Goal: Task Accomplishment & Management: Complete application form

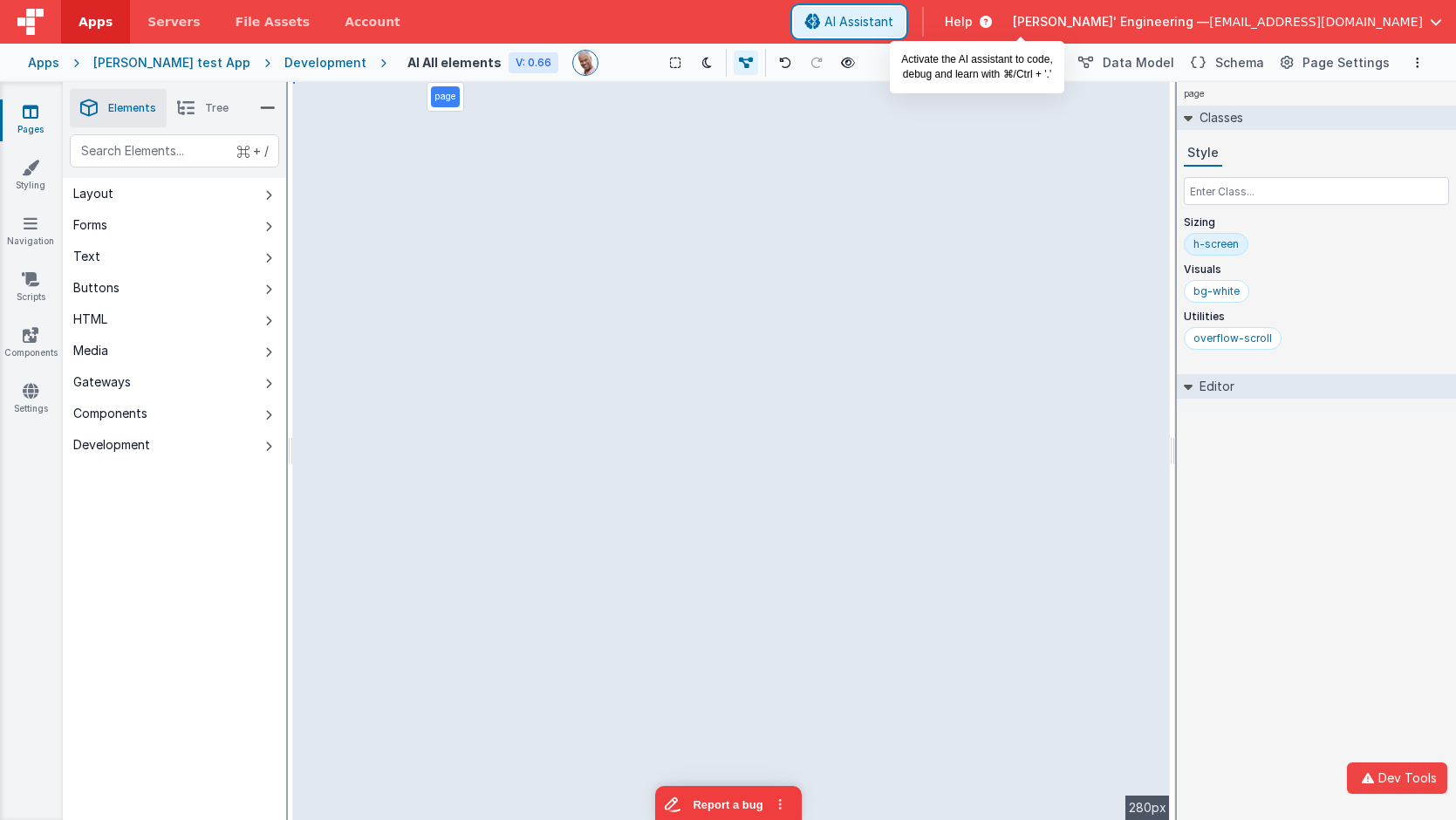
click at [904, 32] on button "AI Assistant" at bounding box center [849, 22] width 110 height 30
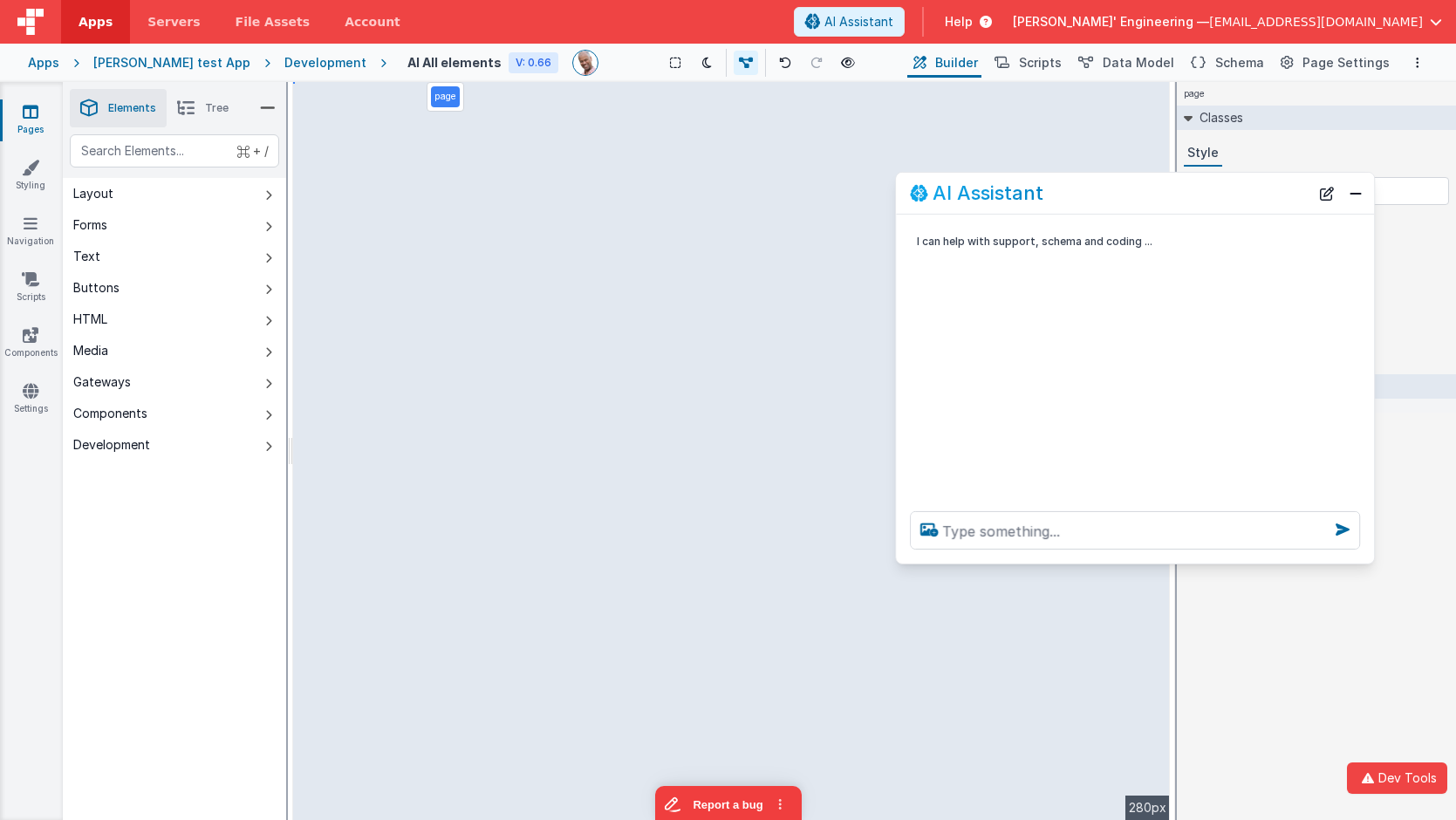
drag, startPoint x: 405, startPoint y: 435, endPoint x: 1272, endPoint y: 201, distance: 898.0
click at [1273, 201] on div "AI Assistant" at bounding box center [1110, 193] width 400 height 21
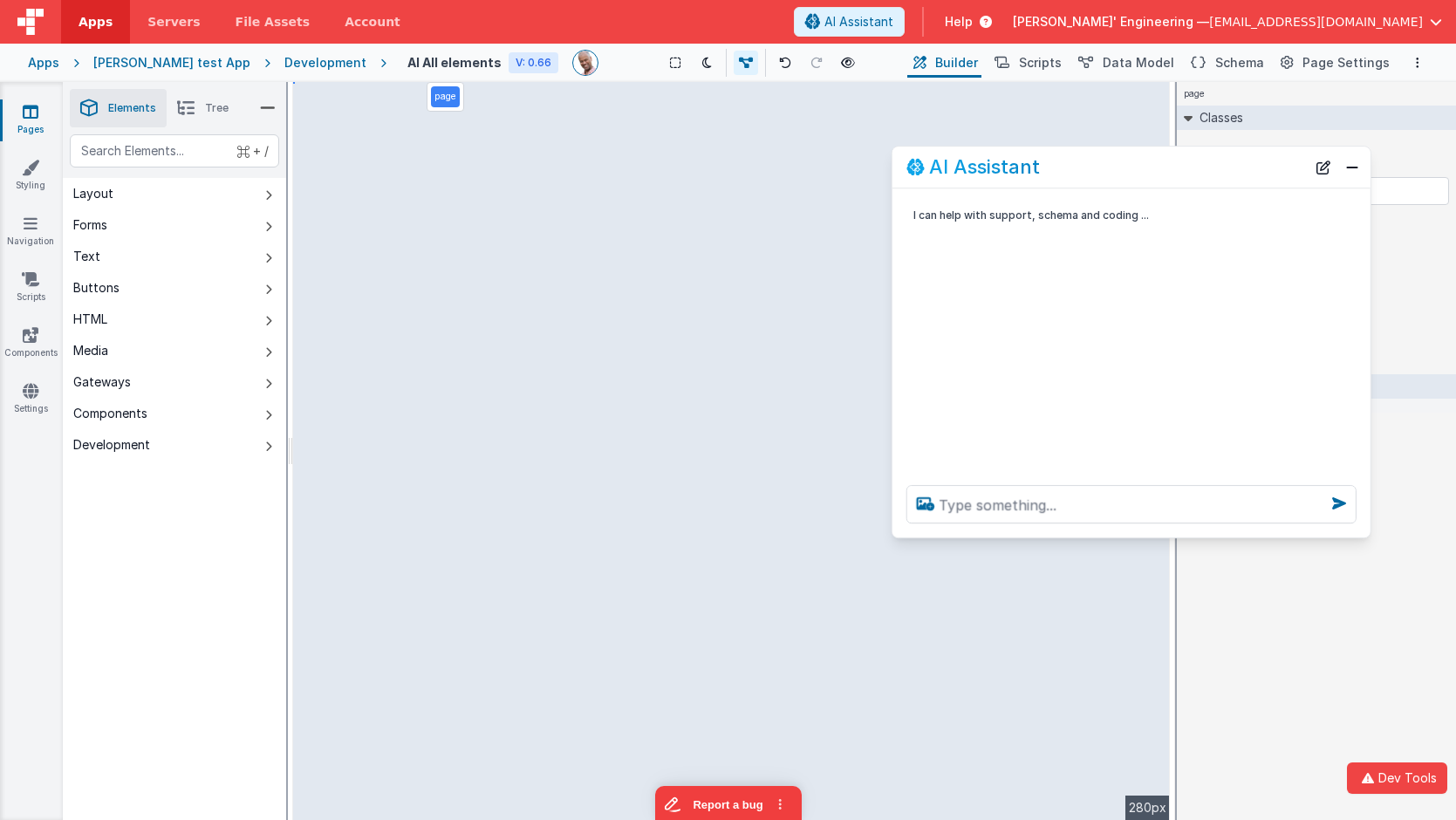
drag, startPoint x: 1272, startPoint y: 201, endPoint x: 1279, endPoint y: 164, distance: 37.7
click at [1279, 163] on div "AI Assistant" at bounding box center [1106, 167] width 400 height 21
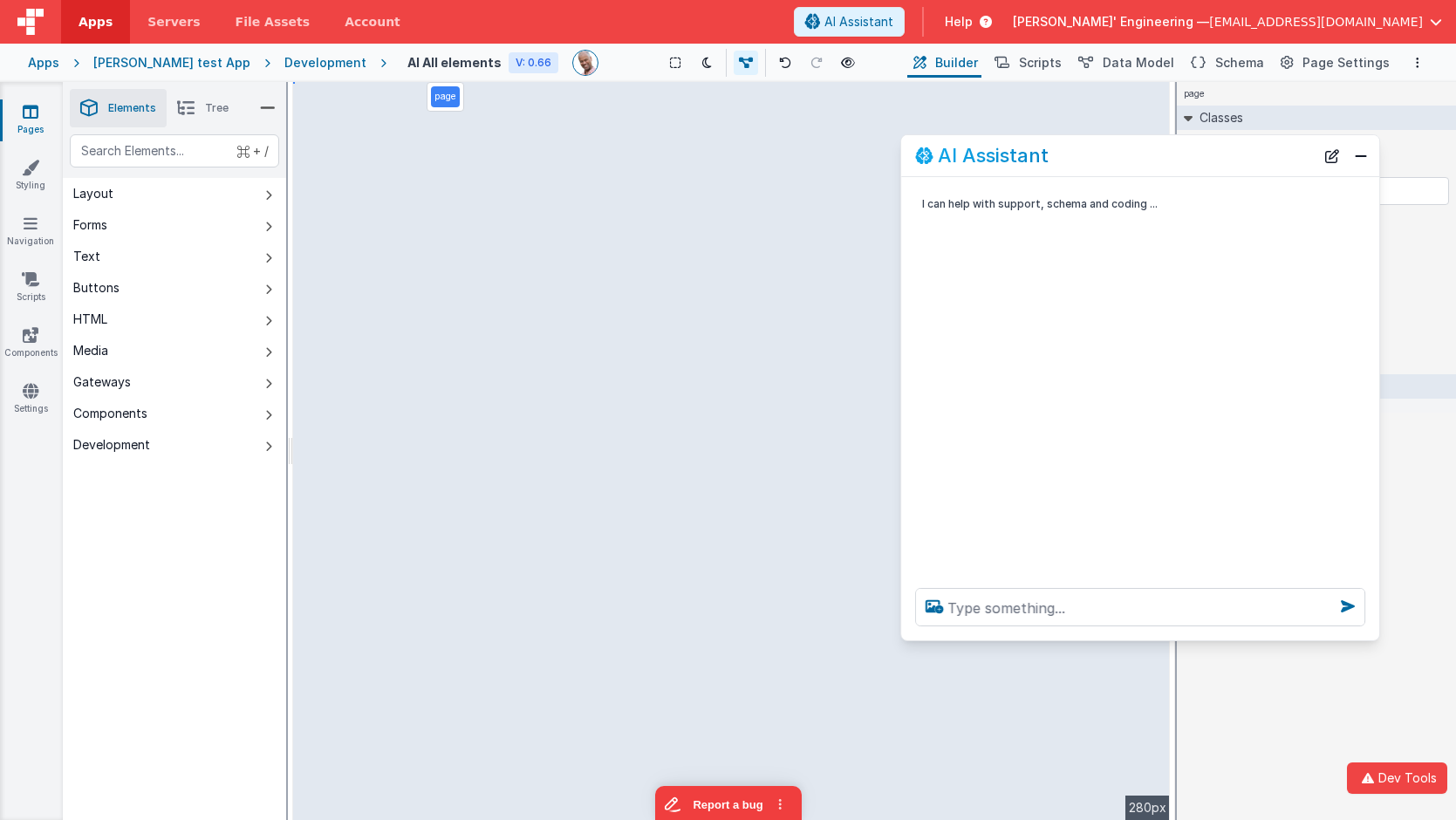
drag, startPoint x: 1139, startPoint y: 524, endPoint x: 1135, endPoint y: 638, distance: 114.1
click at [1135, 638] on div at bounding box center [1139, 607] width 478 height 66
click at [978, 604] on textarea at bounding box center [1140, 607] width 450 height 38
click at [1362, 161] on button "Close" at bounding box center [1360, 156] width 23 height 24
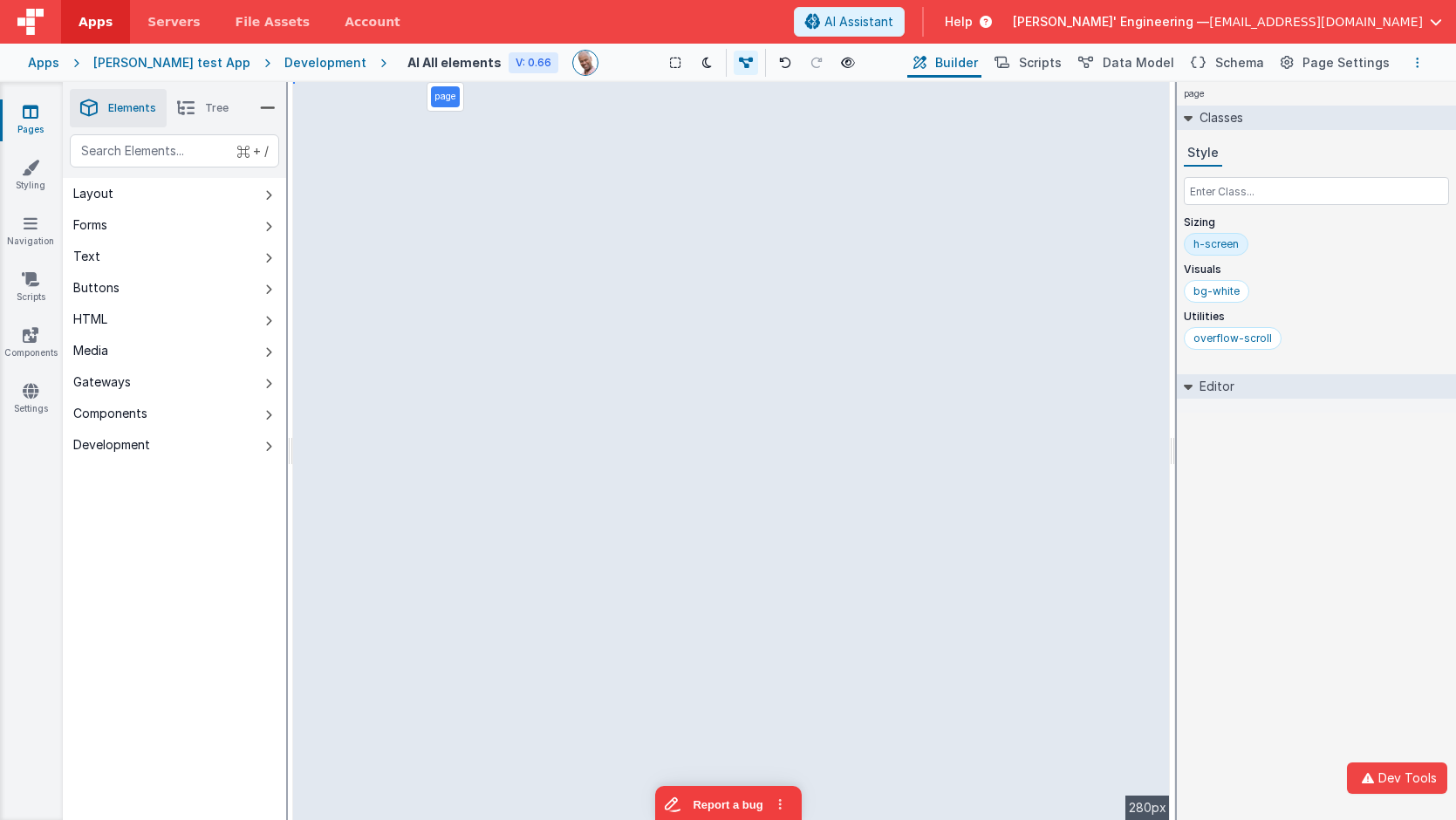
click at [1419, 65] on button "Options" at bounding box center [1417, 62] width 21 height 21
click at [1318, 161] on link "Rollback" at bounding box center [1330, 160] width 194 height 33
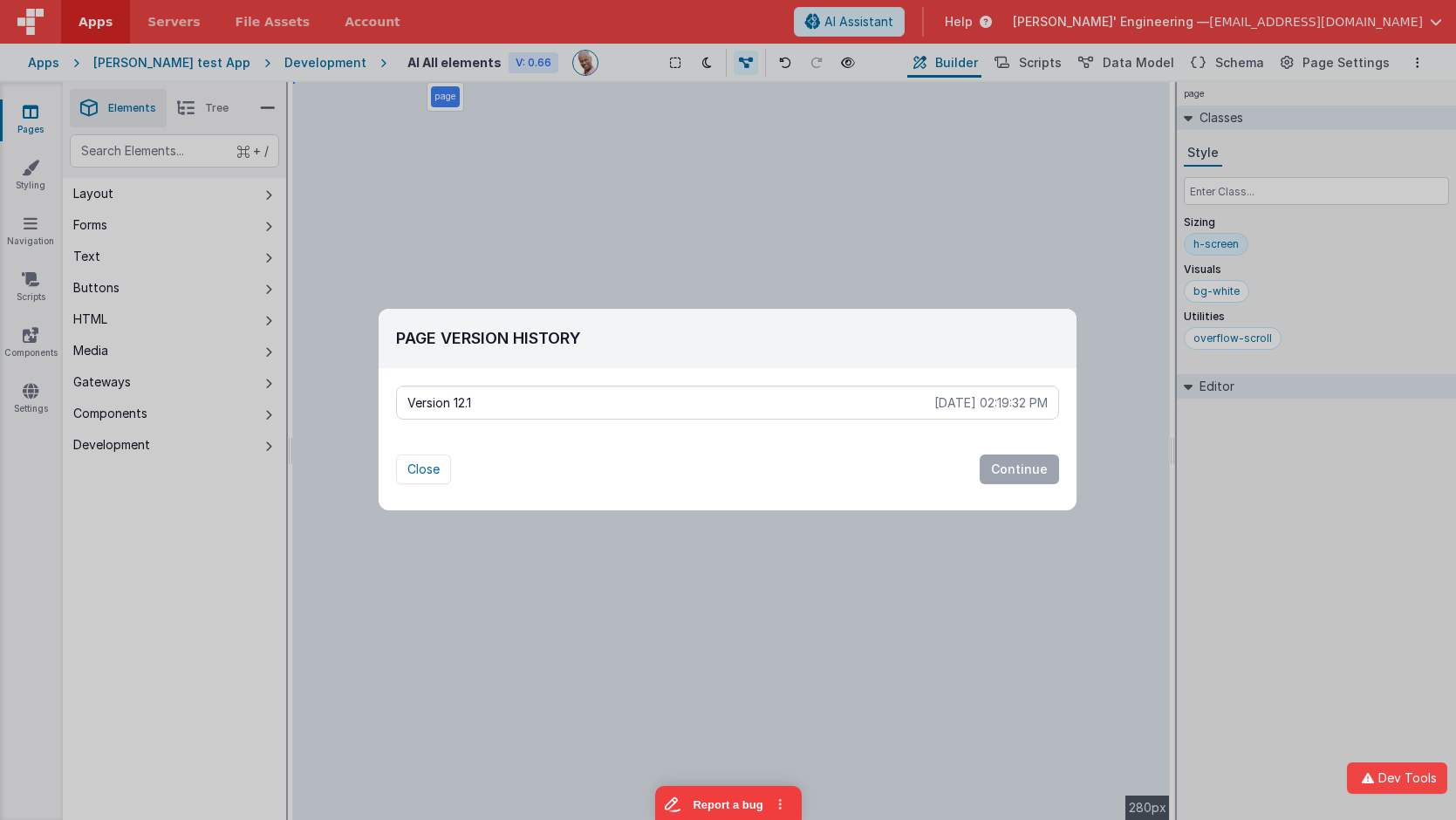
click at [673, 400] on p "Version 12.1" at bounding box center [670, 402] width 527 height 17
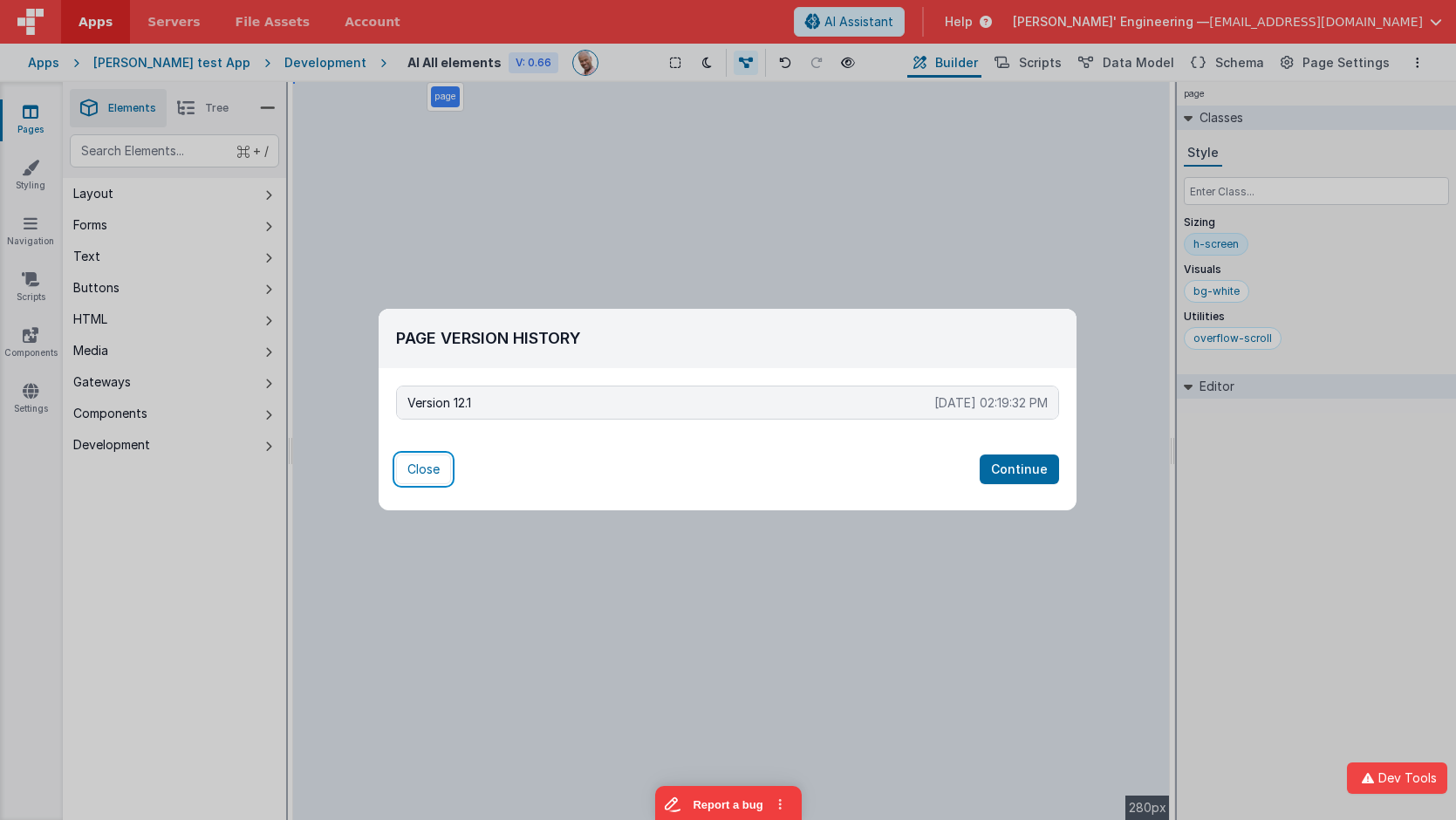
drag, startPoint x: 407, startPoint y: 479, endPoint x: 420, endPoint y: 474, distance: 13.9
click at [409, 479] on button "Close" at bounding box center [423, 469] width 55 height 30
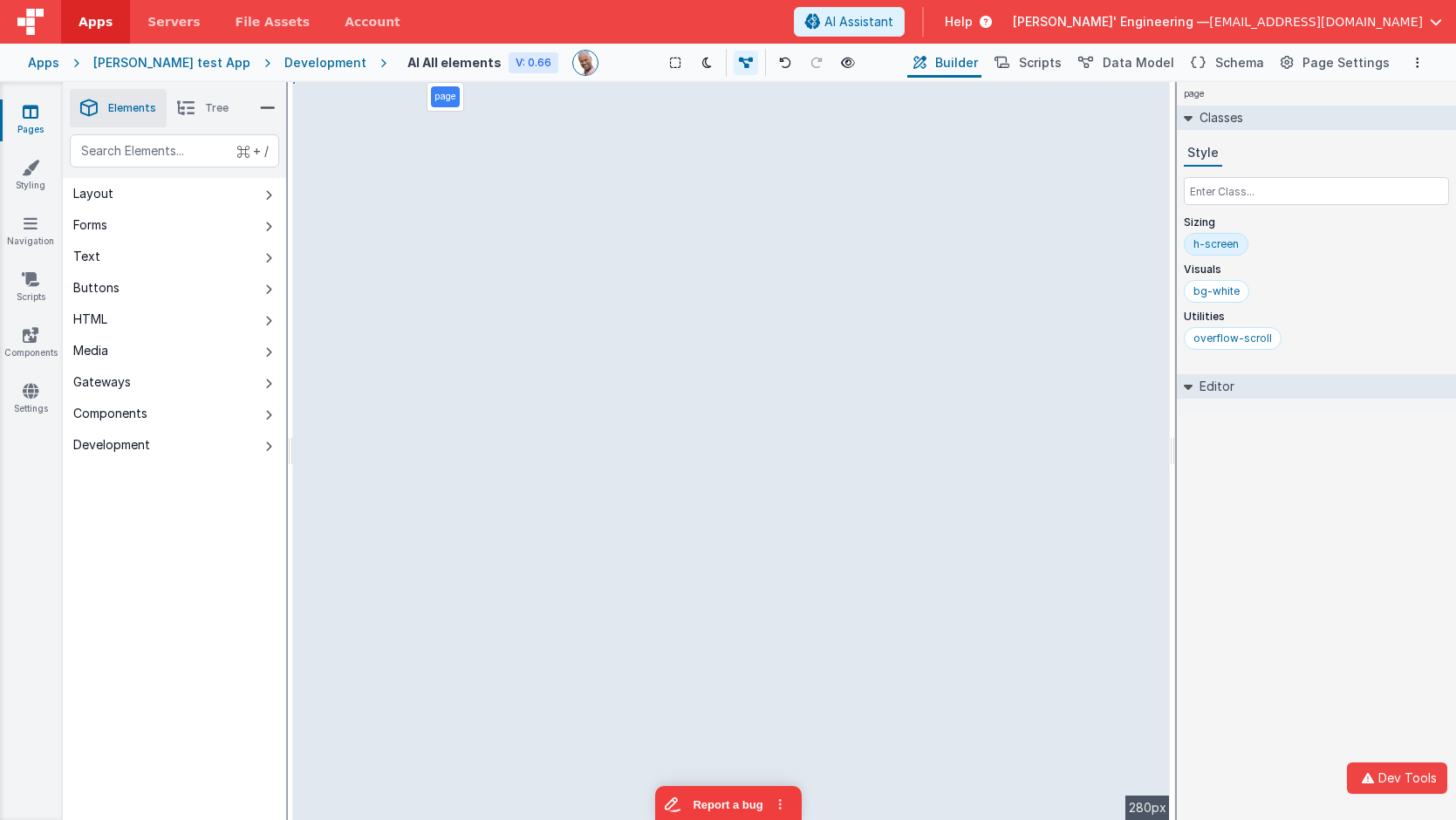
click at [134, 61] on div "[PERSON_NAME] test App" at bounding box center [172, 62] width 157 height 17
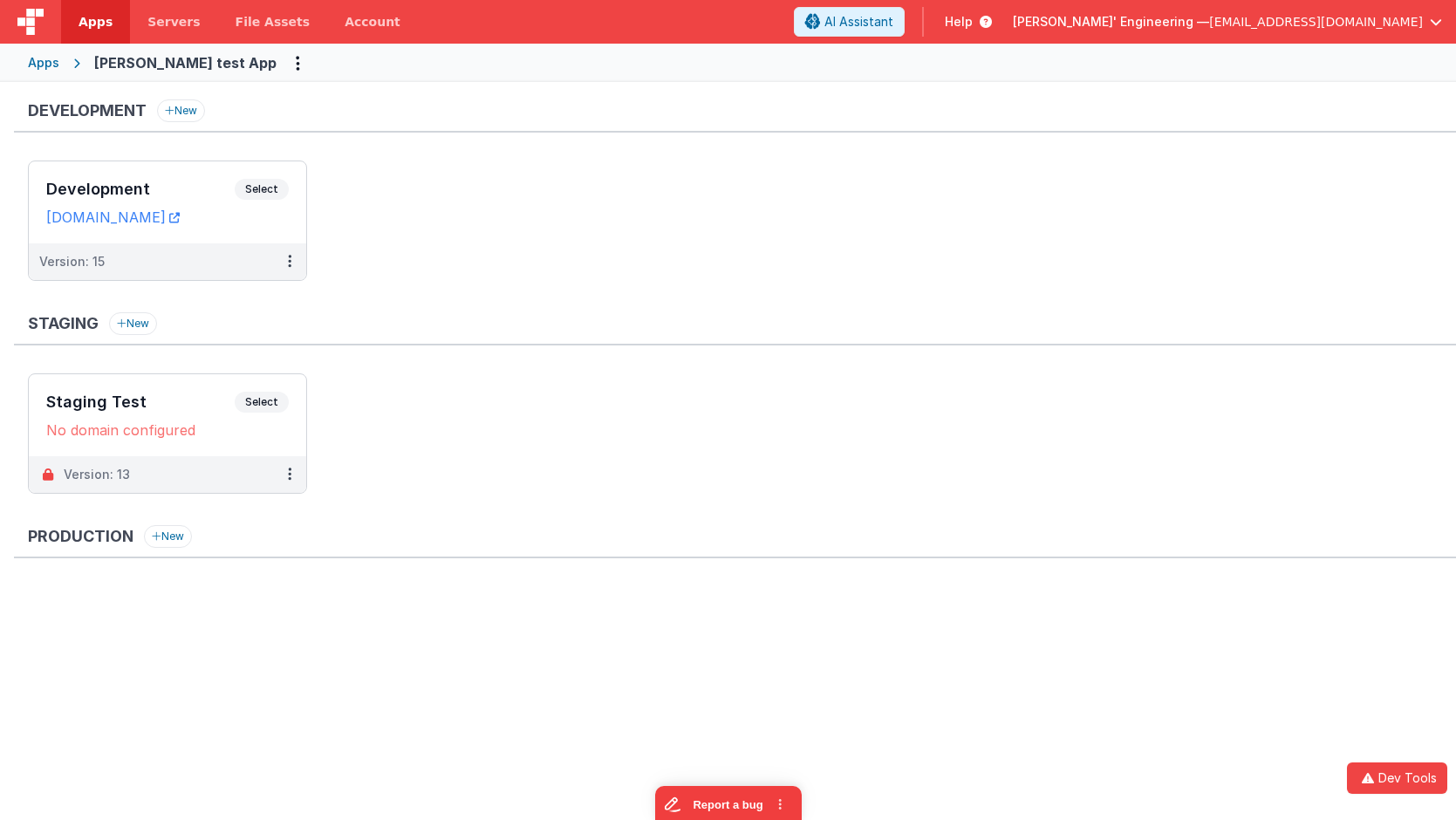
drag, startPoint x: 371, startPoint y: 191, endPoint x: 318, endPoint y: 188, distance: 53.1
click at [370, 191] on ul "Development Select URLs [DOMAIN_NAME] Version: 15" at bounding box center [742, 229] width 1428 height 137
click at [265, 186] on span "Select" at bounding box center [261, 189] width 54 height 21
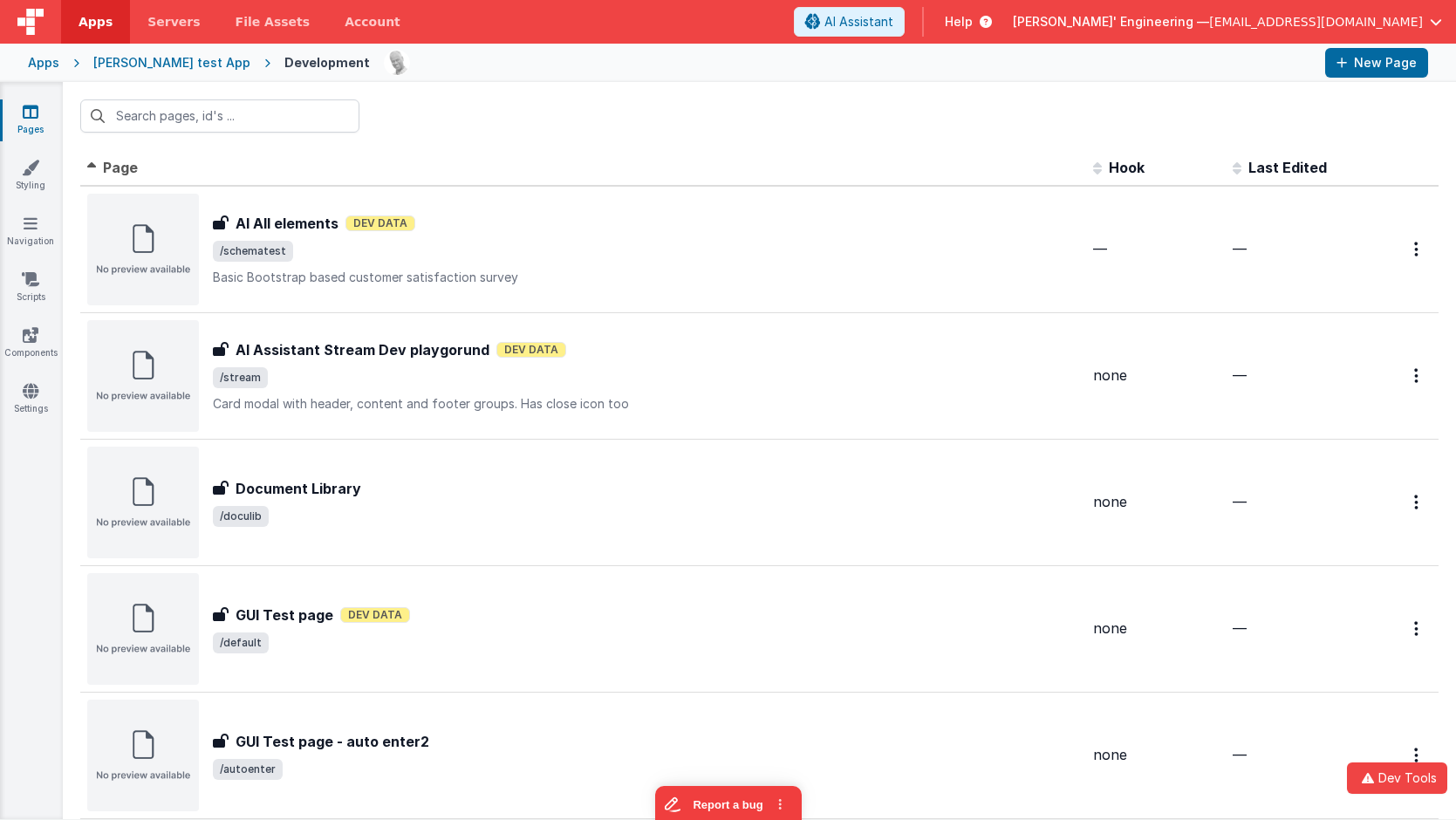
click at [1267, 162] on span "Last Edited" at bounding box center [1287, 167] width 79 height 17
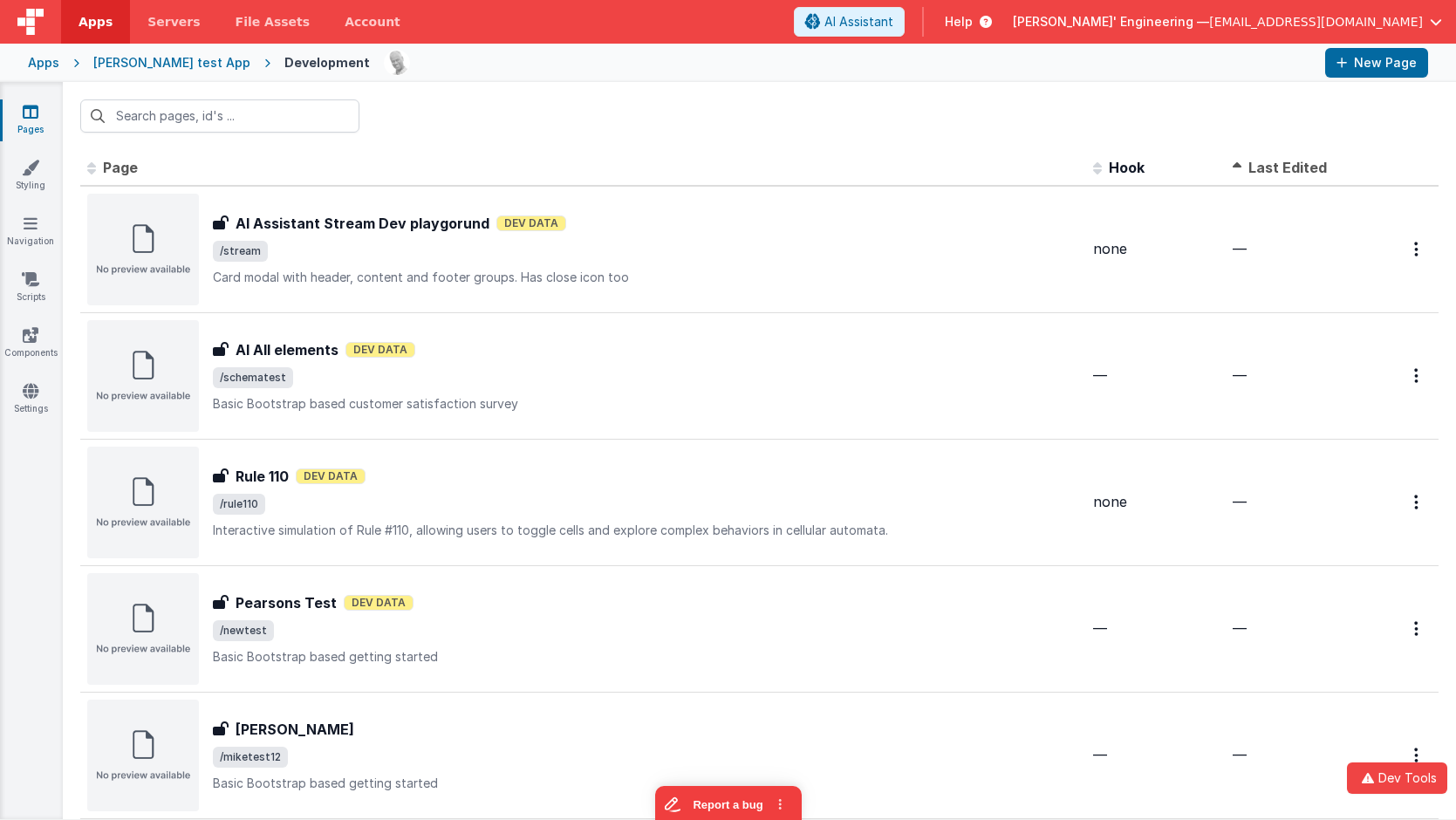
click at [1237, 161] on span at bounding box center [1240, 166] width 15 height 17
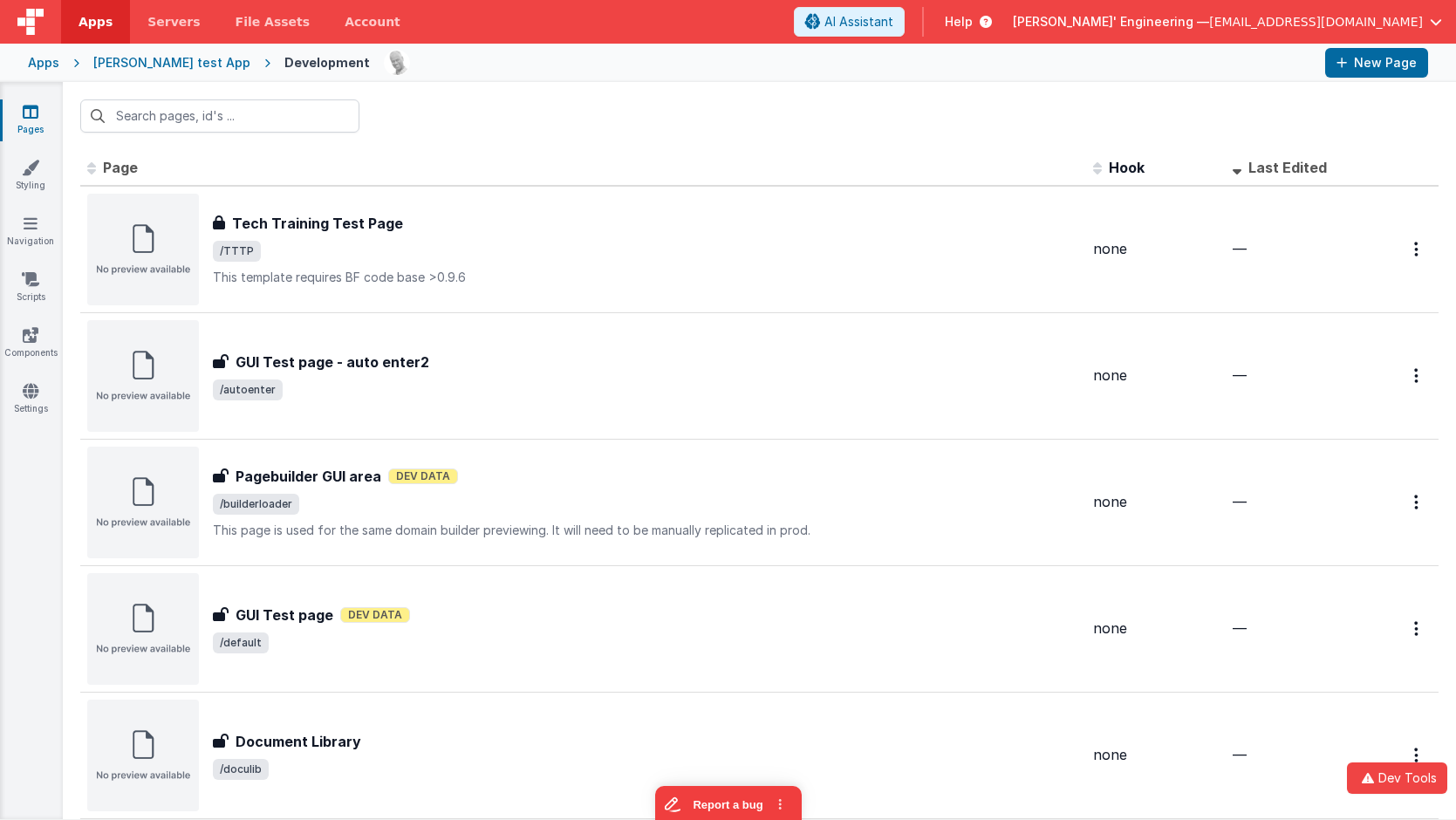
click at [154, 63] on div "[PERSON_NAME] test App" at bounding box center [172, 62] width 157 height 17
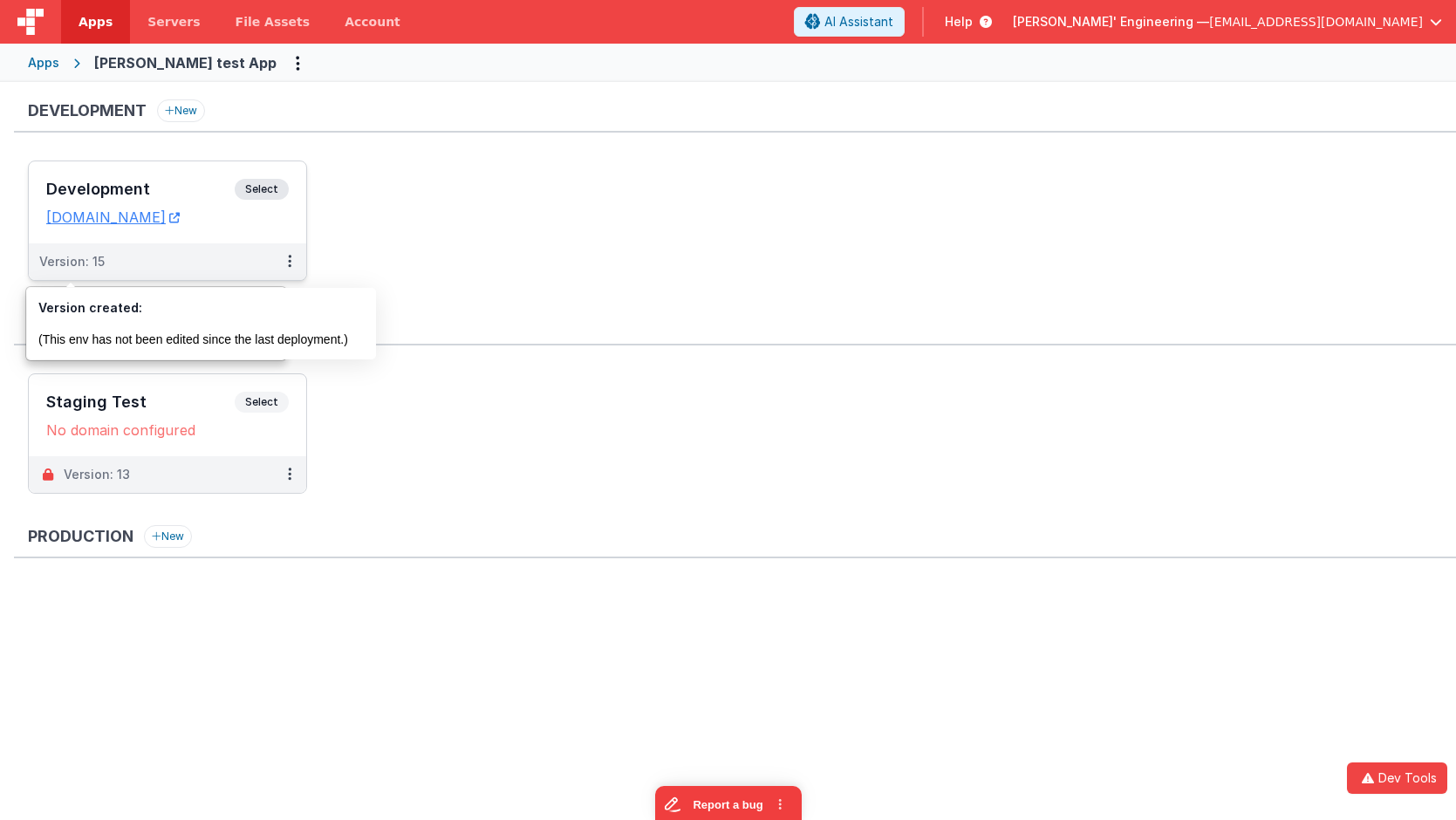
click at [272, 189] on span "Select" at bounding box center [261, 189] width 54 height 21
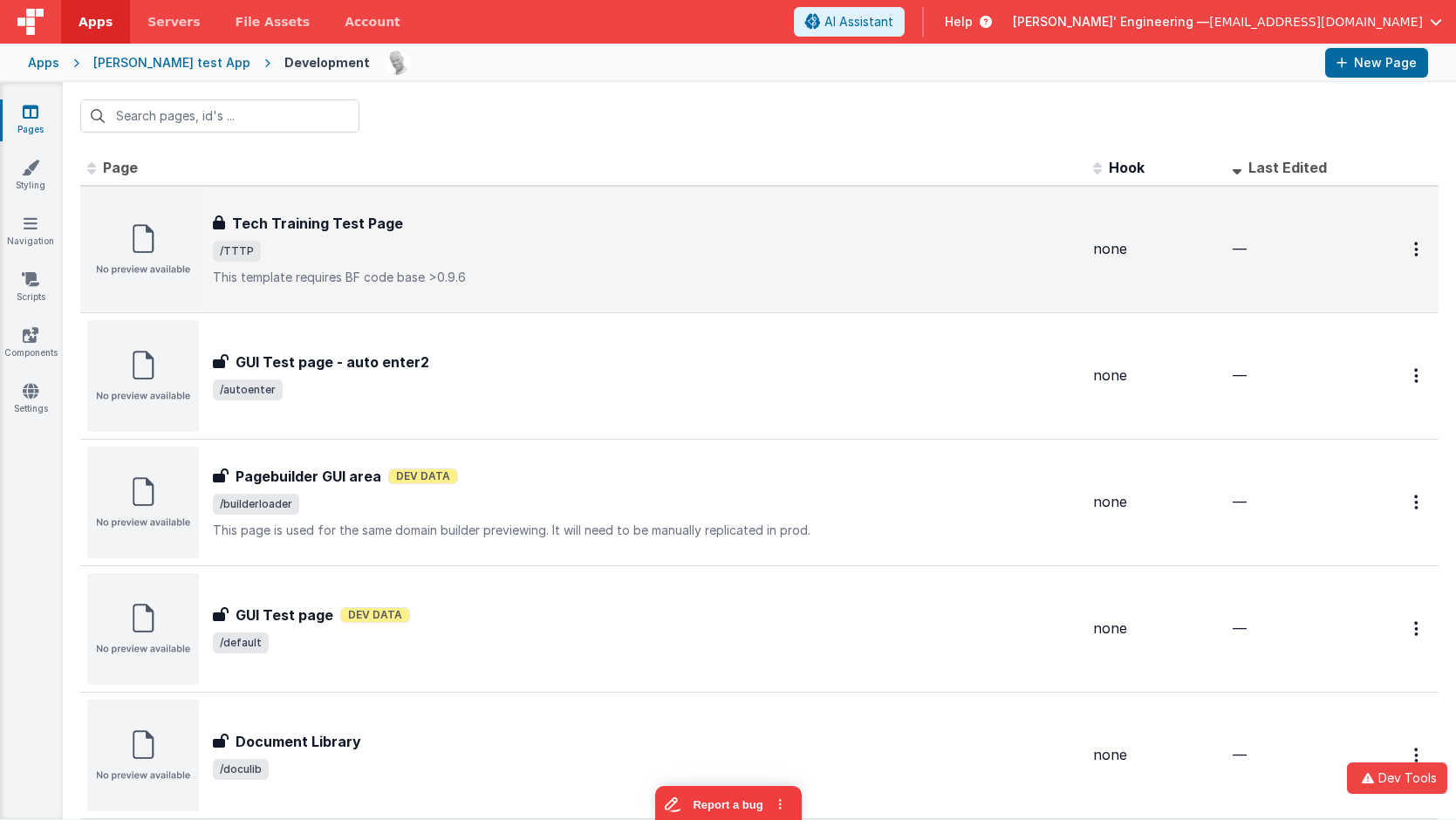
click at [373, 233] on div "Tech Training Test Page Tech Training Test Page /TTTP This template requires BF…" at bounding box center [646, 249] width 866 height 73
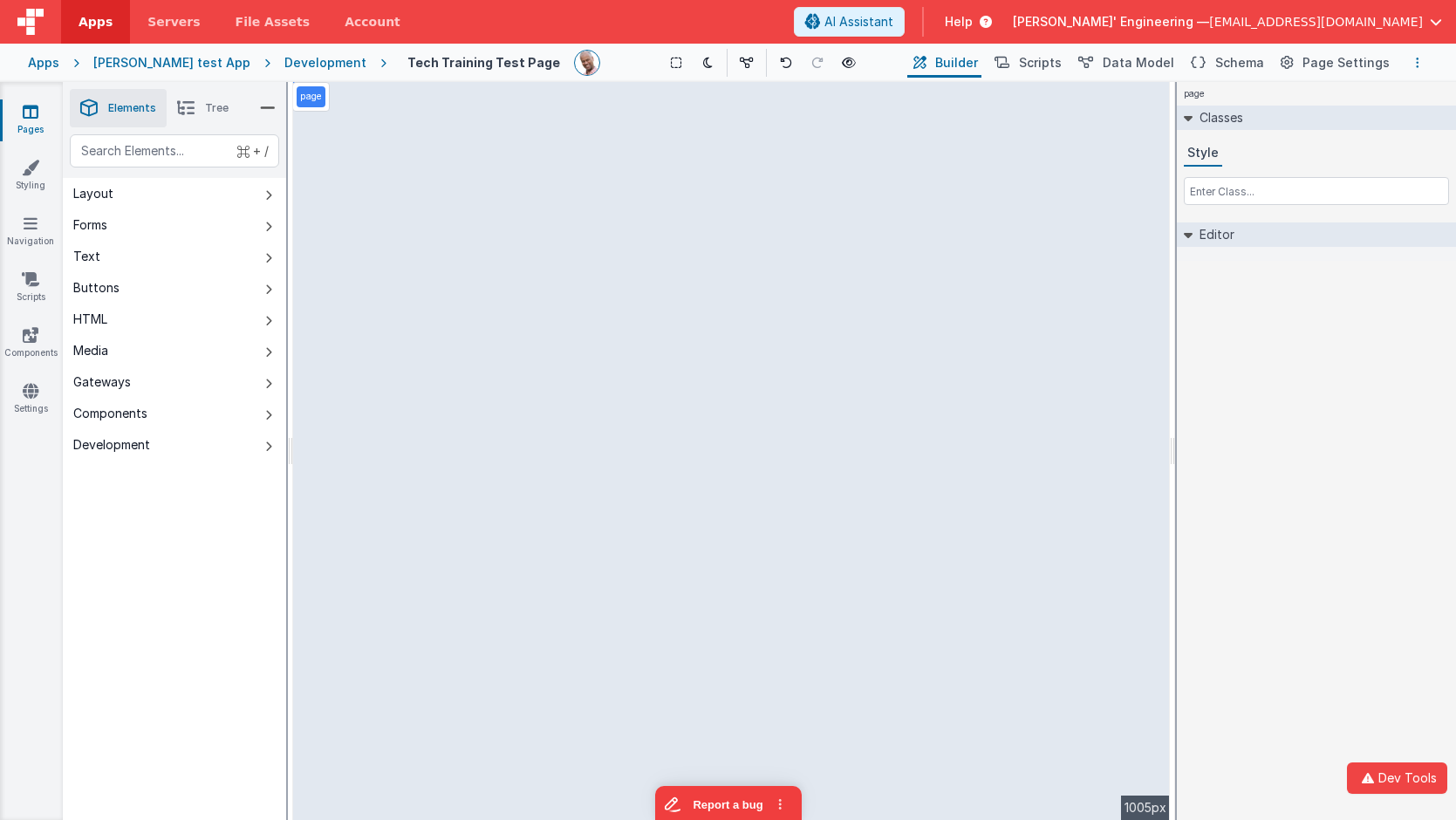
click at [1417, 71] on button "Options" at bounding box center [1417, 62] width 21 height 21
click at [1317, 156] on link "Rollback" at bounding box center [1330, 160] width 194 height 33
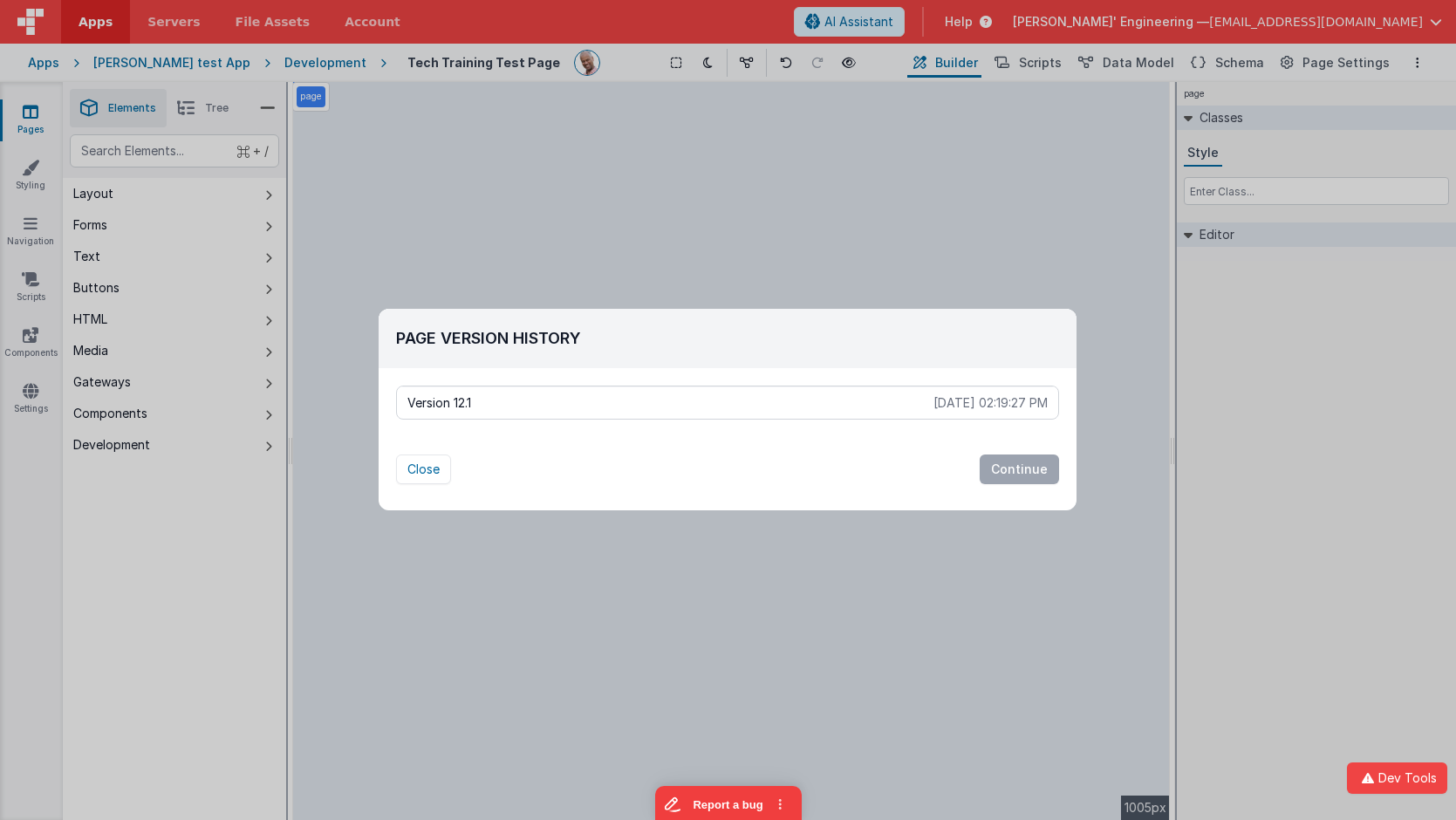
drag, startPoint x: 690, startPoint y: 406, endPoint x: 627, endPoint y: 408, distance: 63.0
click at [690, 406] on p "Version 12.1" at bounding box center [670, 402] width 526 height 17
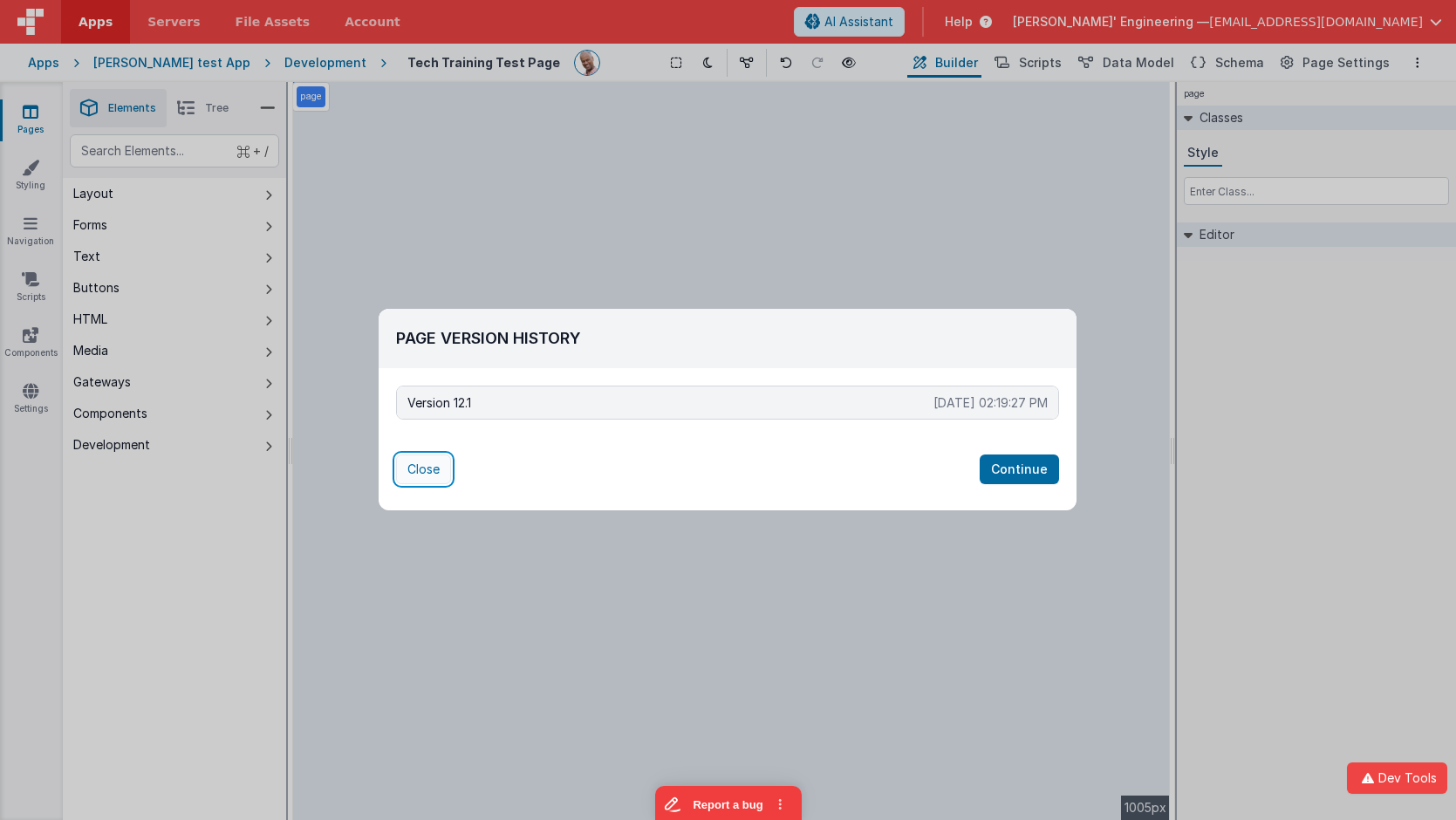
click at [441, 458] on button "Close" at bounding box center [423, 469] width 55 height 30
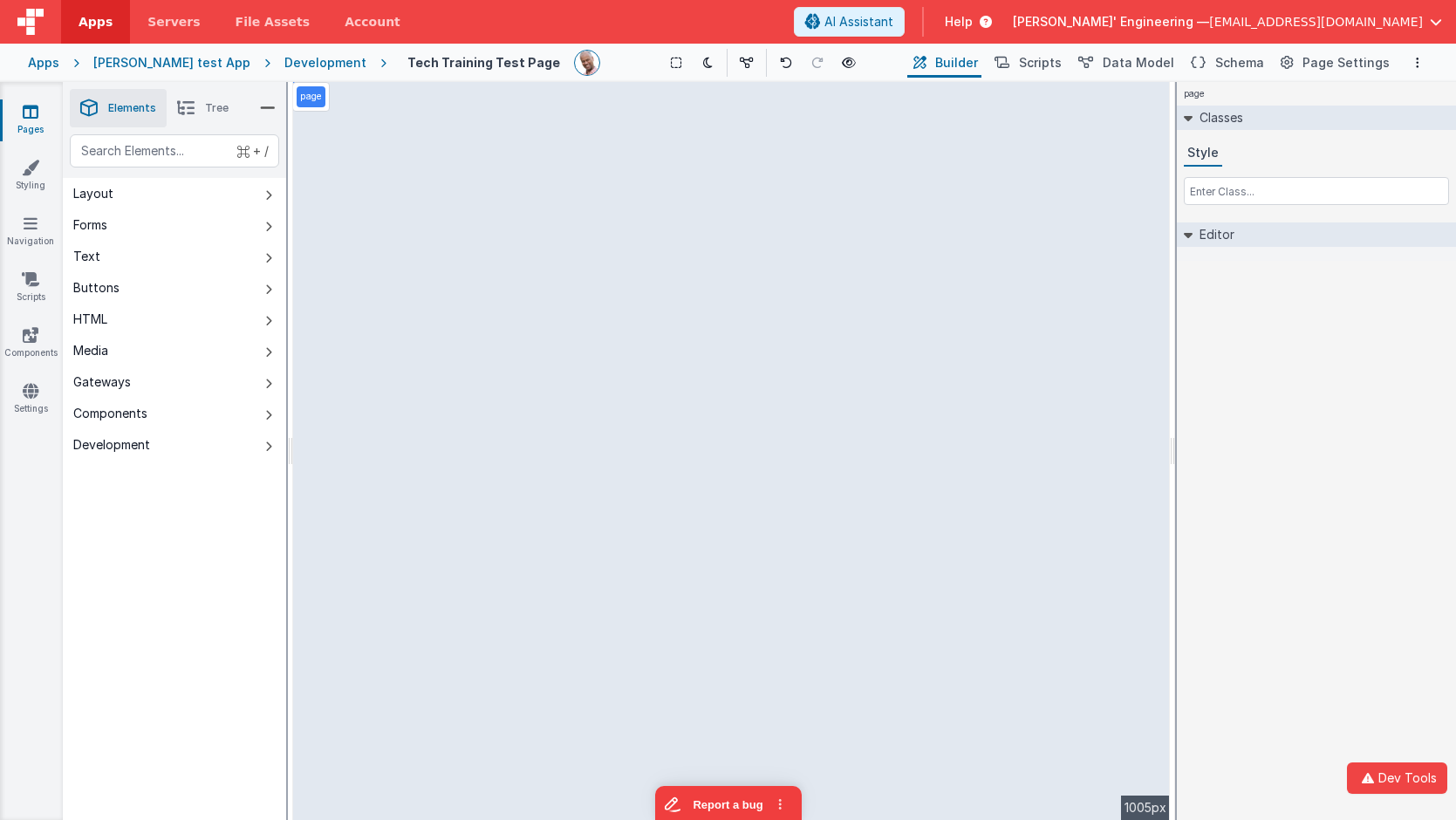
click at [291, 64] on div "Development" at bounding box center [325, 62] width 82 height 17
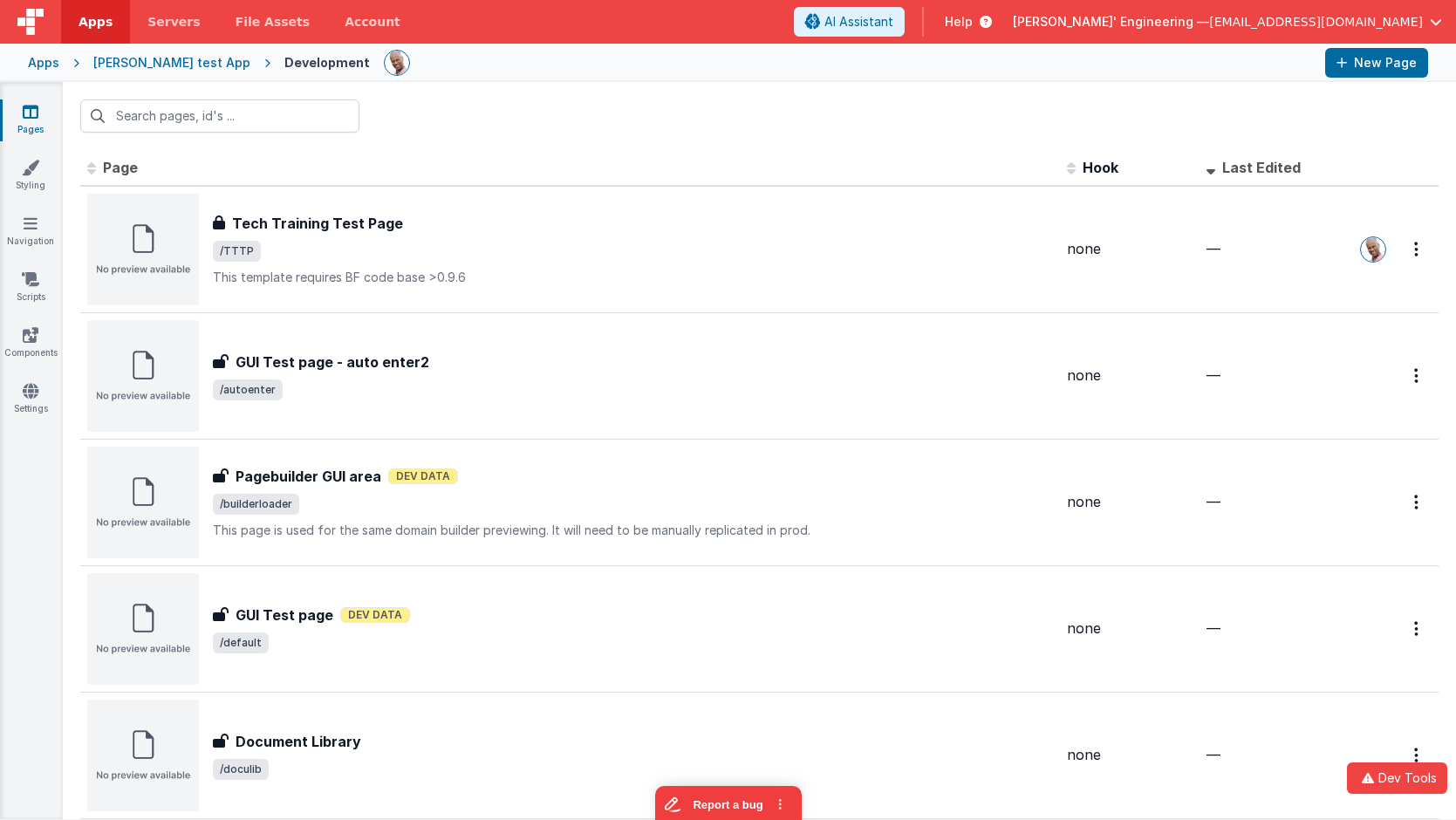
click at [198, 61] on div "[PERSON_NAME] test App" at bounding box center [172, 62] width 157 height 17
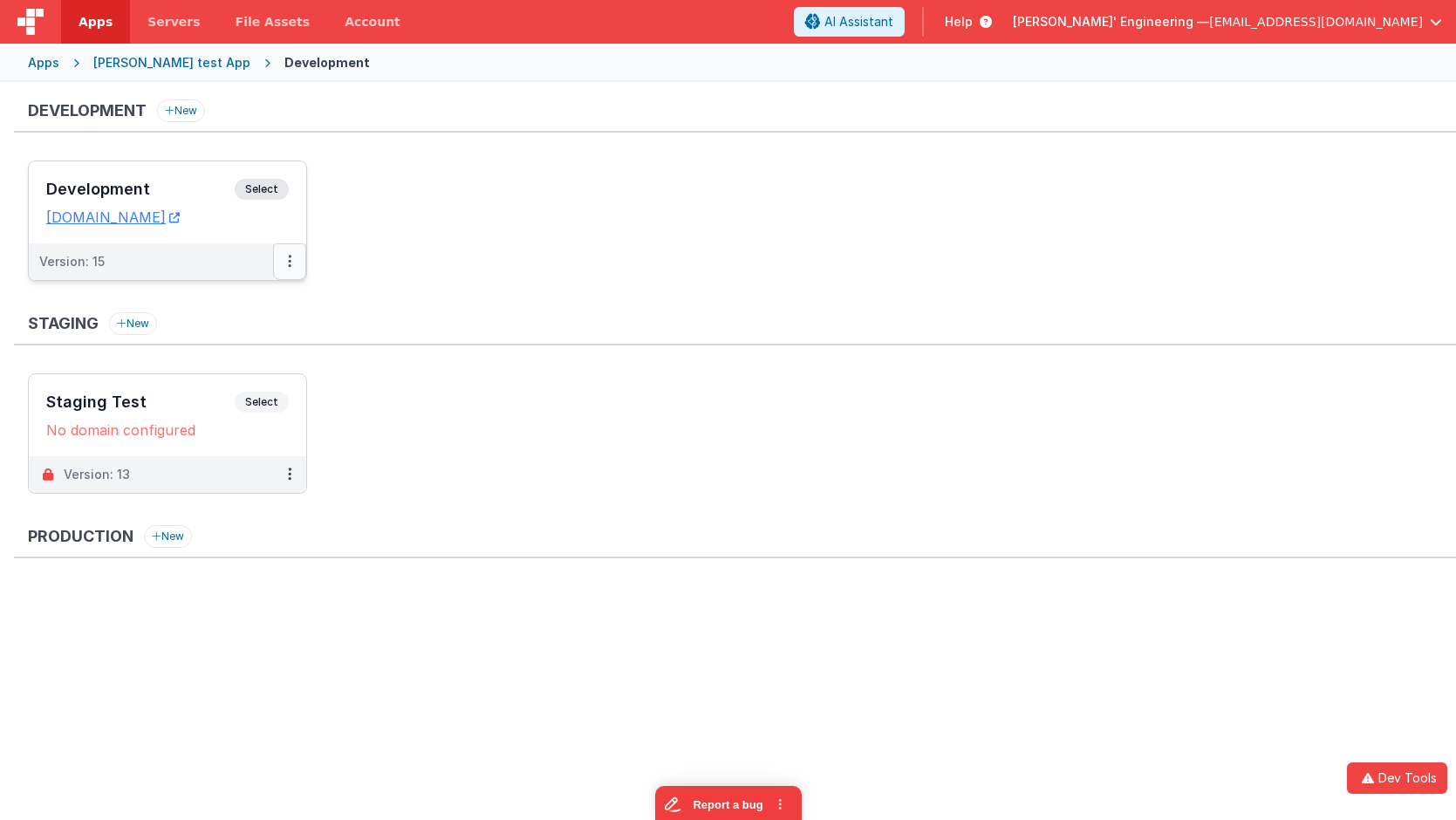
click at [296, 255] on button at bounding box center [289, 261] width 33 height 37
click at [288, 475] on icon at bounding box center [289, 474] width 4 height 1
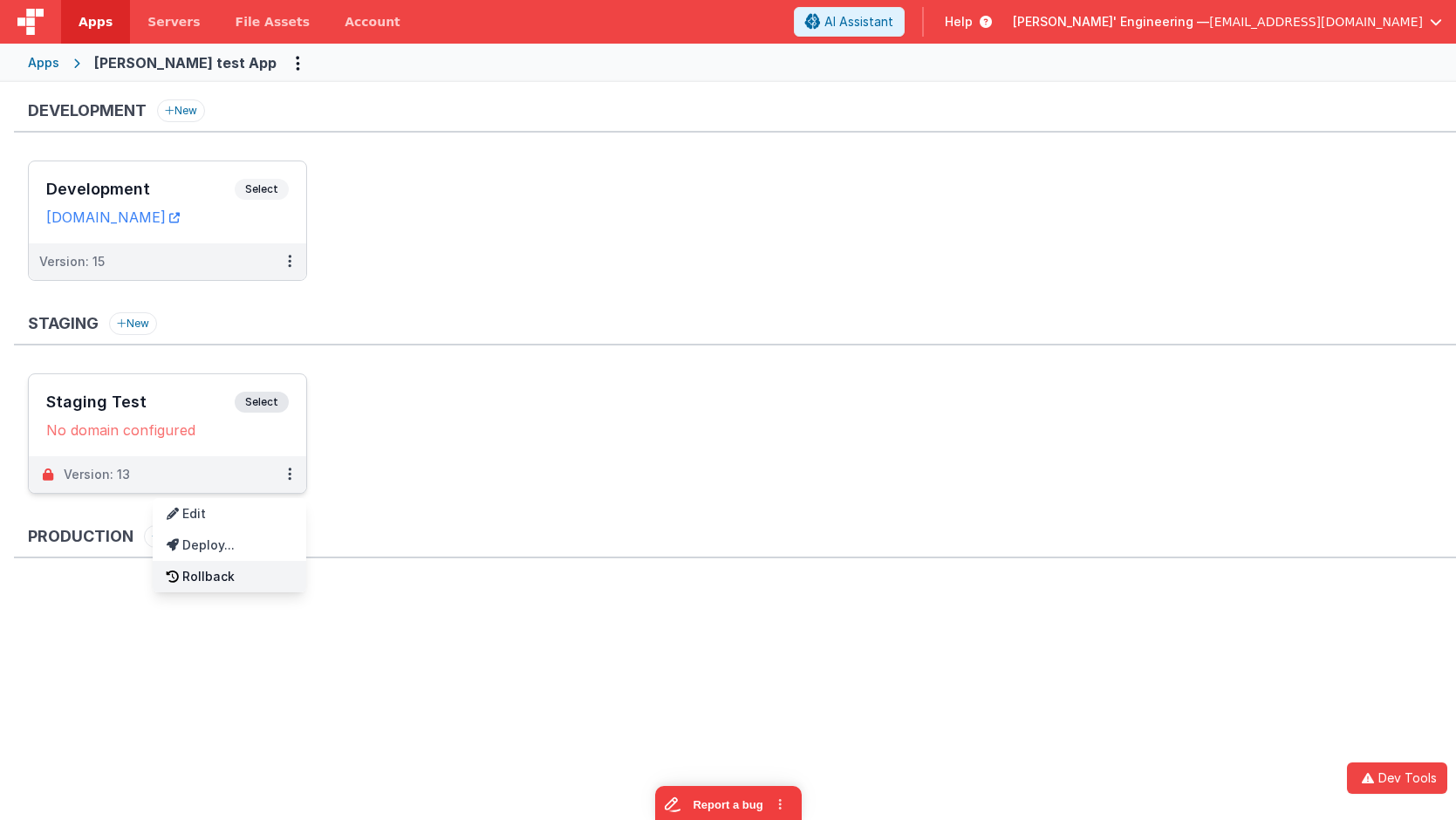
click at [233, 577] on link "Rollback" at bounding box center [230, 576] width 154 height 32
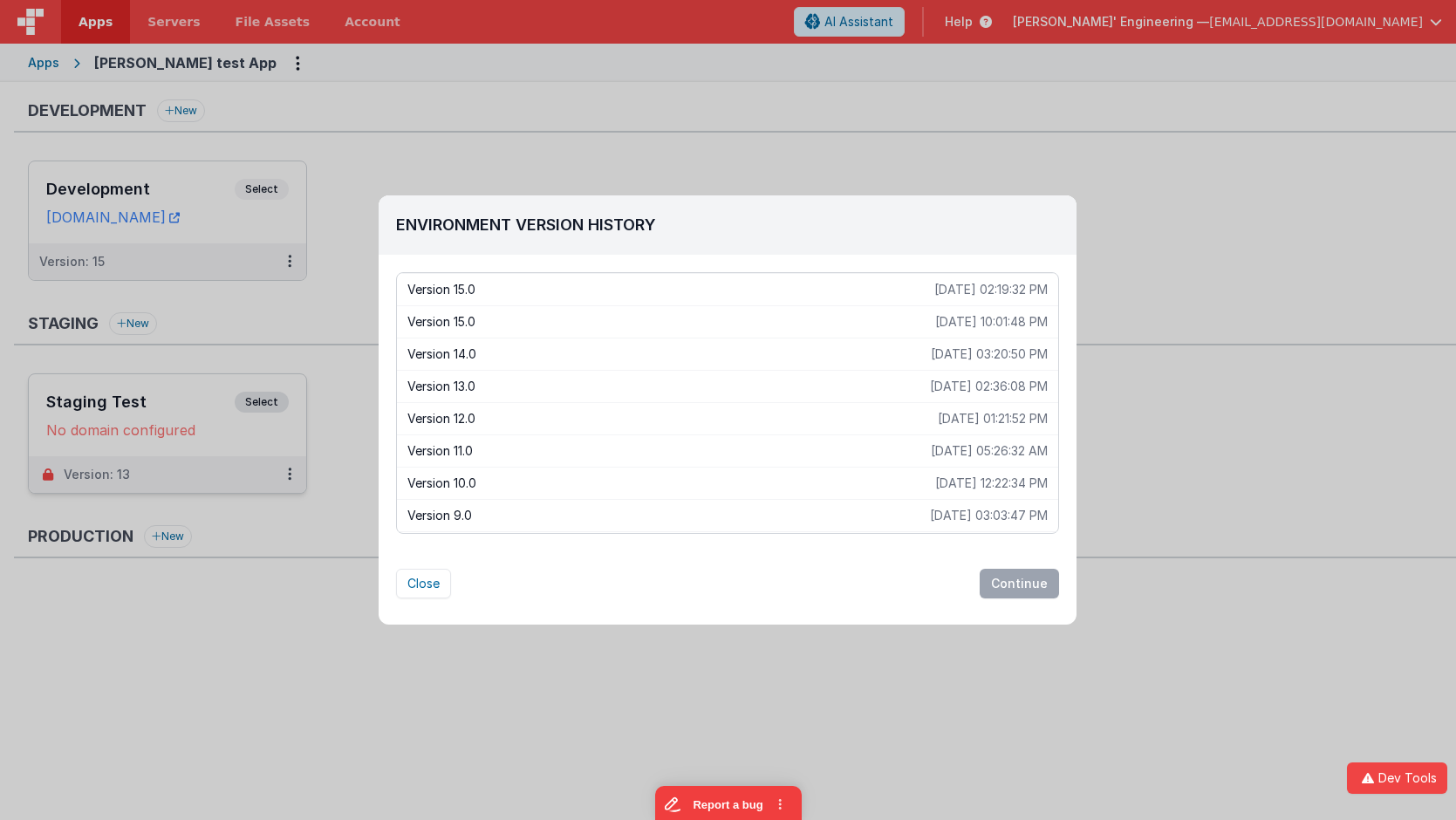
scroll to position [1, 0]
click at [430, 569] on button "Close" at bounding box center [423, 583] width 55 height 30
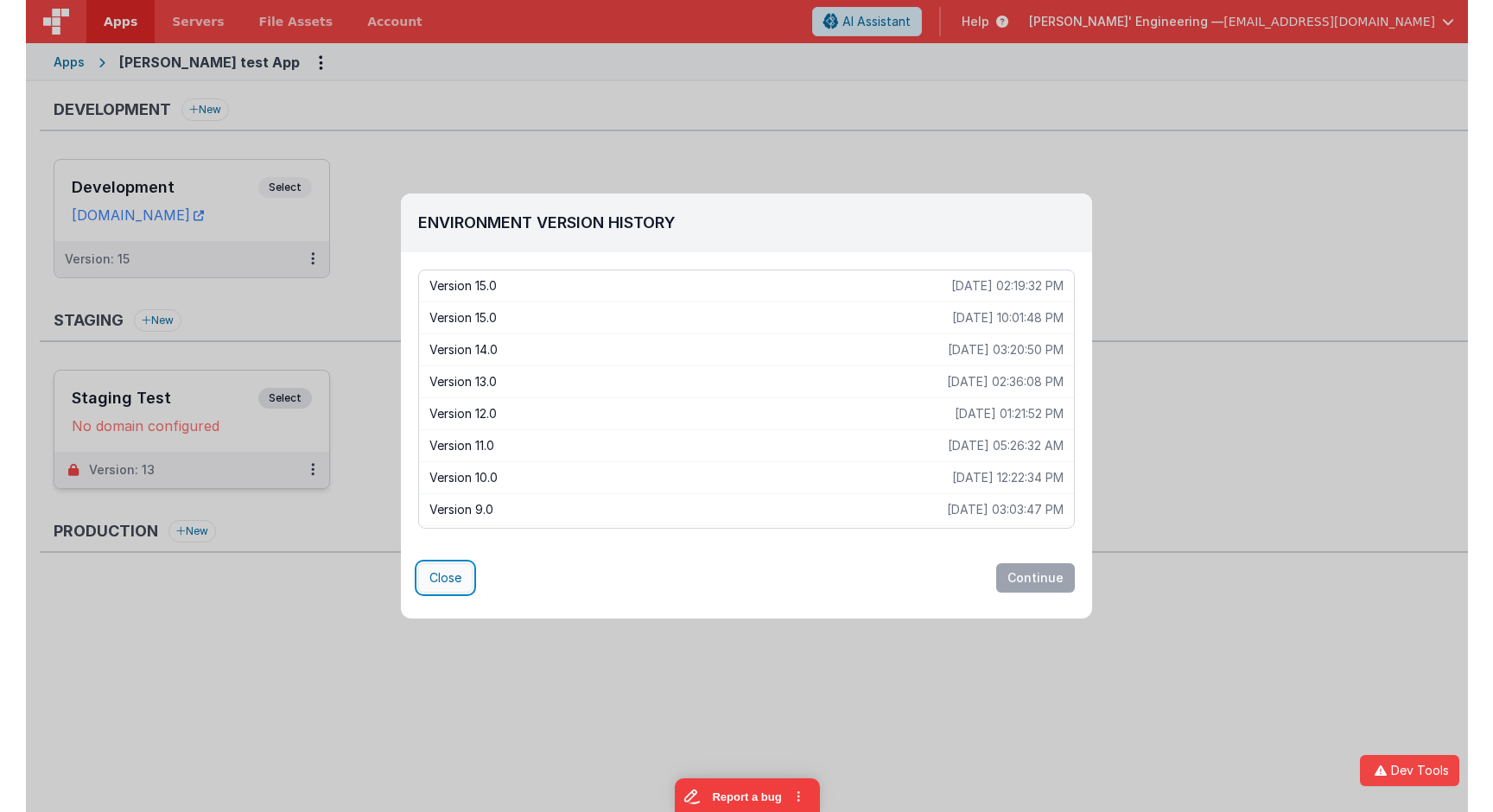
scroll to position [0, 0]
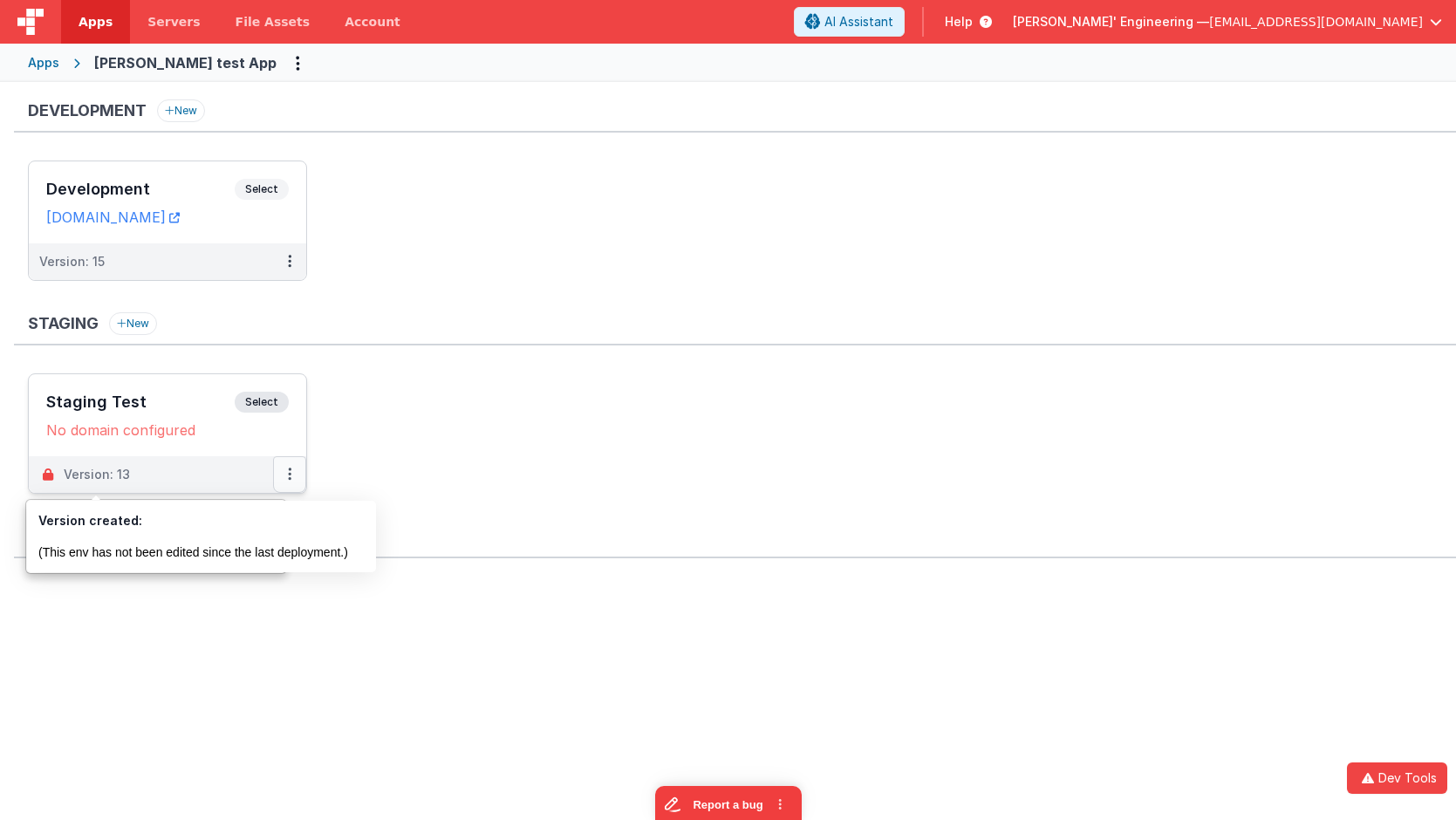
click at [288, 475] on icon at bounding box center [289, 474] width 4 height 1
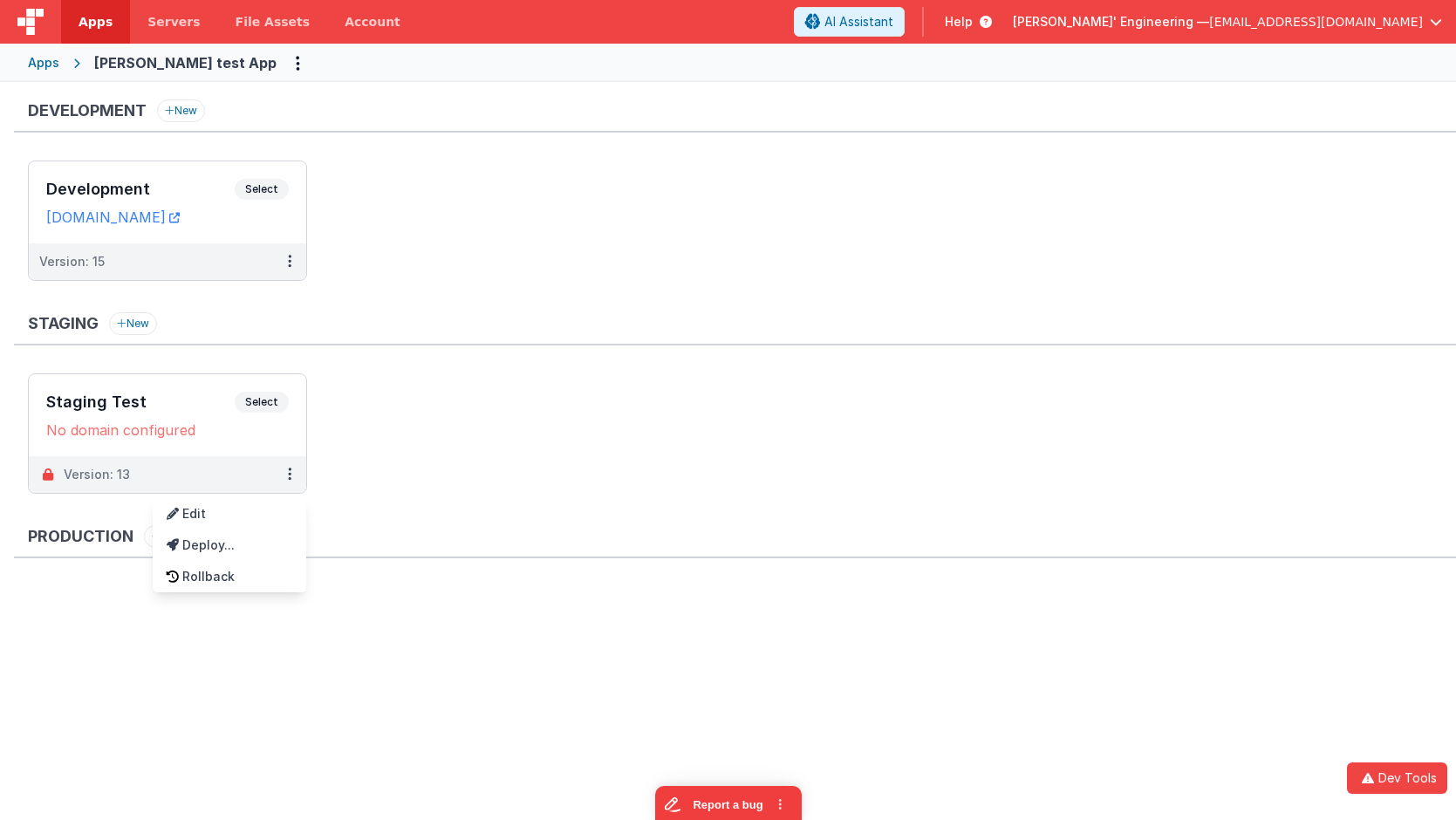
click at [309, 299] on div at bounding box center [728, 410] width 1456 height 820
click at [289, 270] on button at bounding box center [289, 261] width 33 height 37
click at [224, 373] on link "Rollback" at bounding box center [230, 363] width 154 height 32
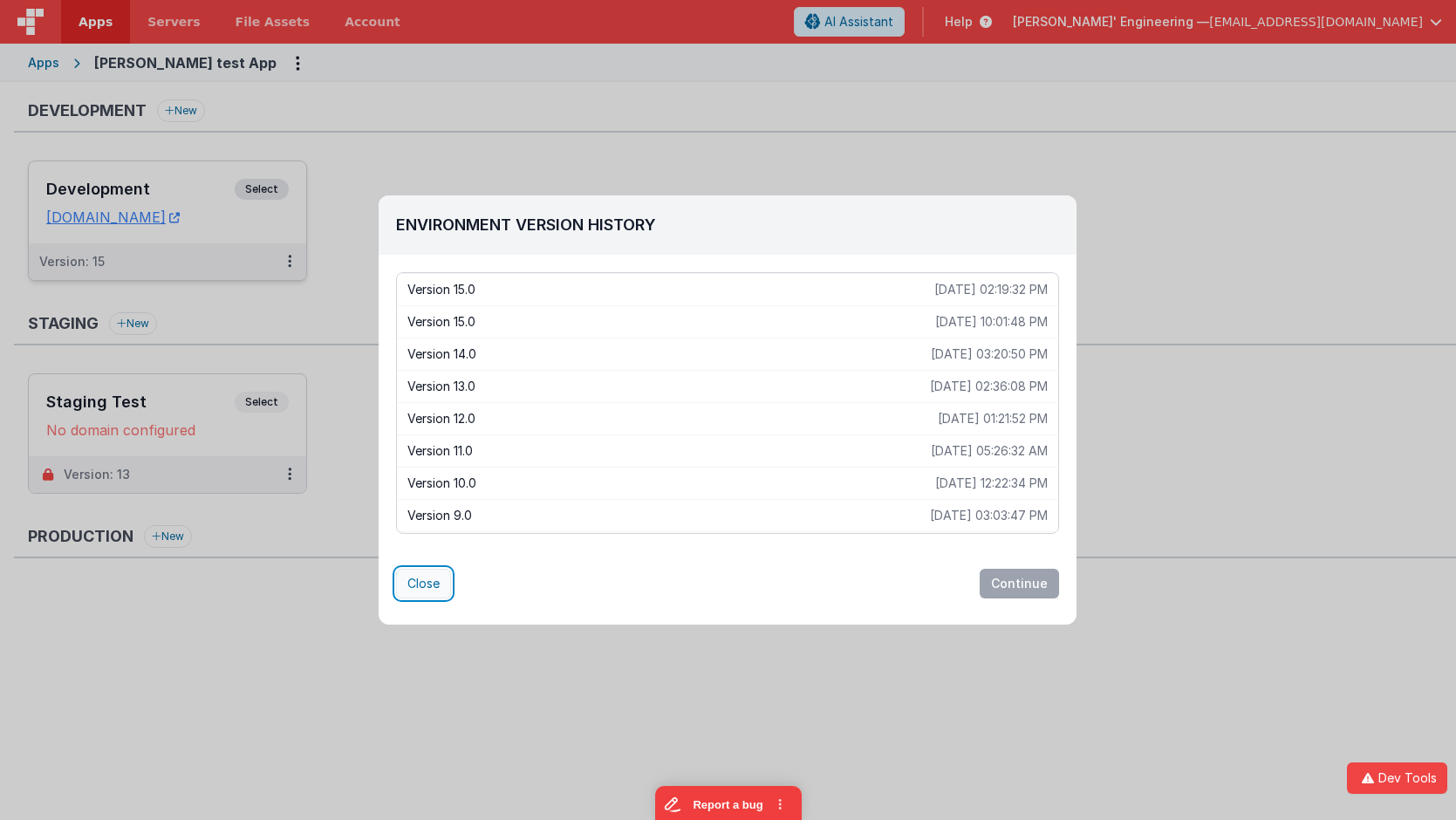
drag, startPoint x: 429, startPoint y: 572, endPoint x: 431, endPoint y: 583, distance: 11.2
click at [430, 574] on button "Close" at bounding box center [423, 583] width 55 height 30
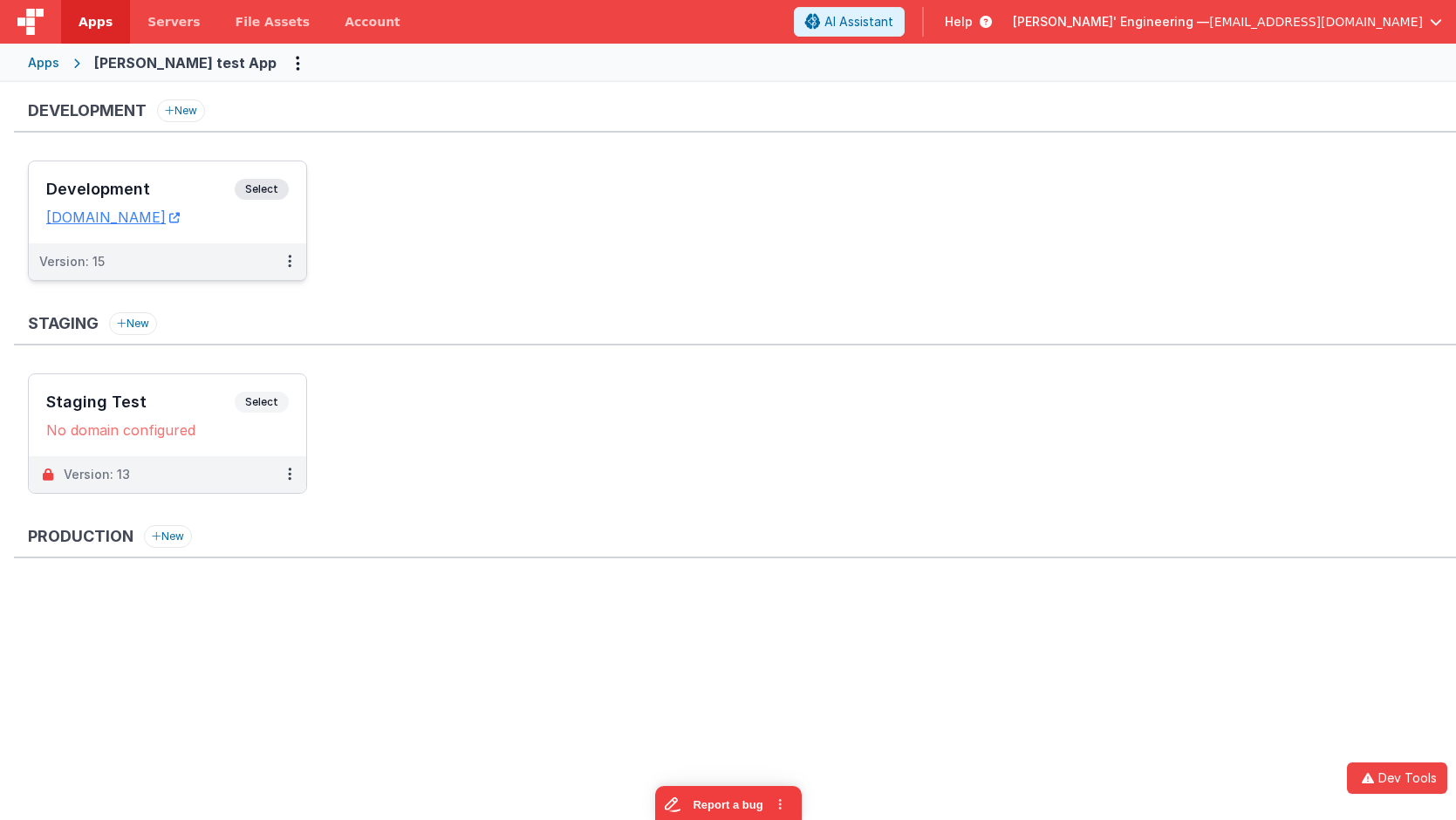
click at [530, 401] on ul "Staging Test Select URLs No domain configured Version: 13" at bounding box center [742, 442] width 1428 height 137
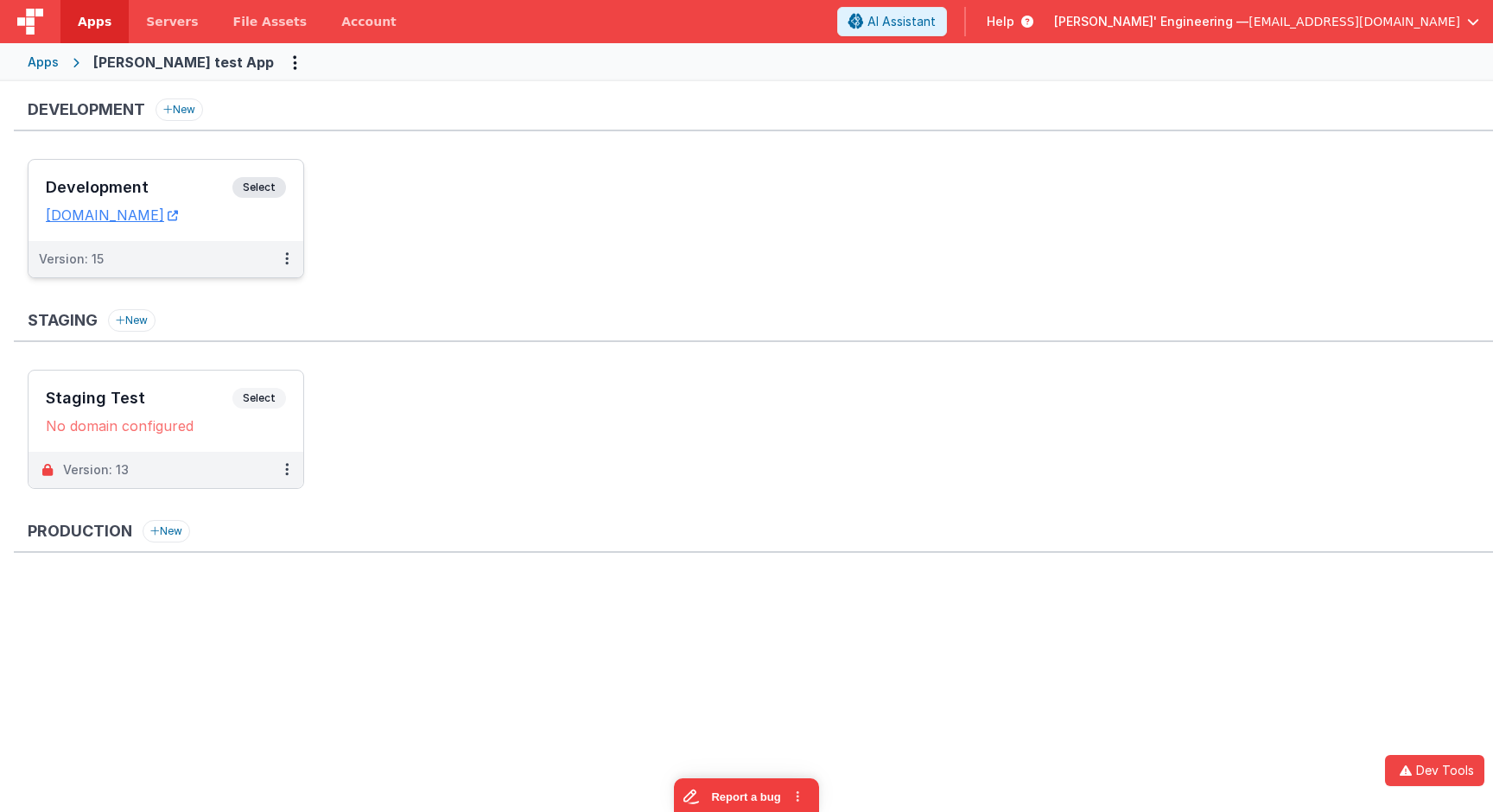
click at [261, 179] on span "Select" at bounding box center [259, 187] width 54 height 21
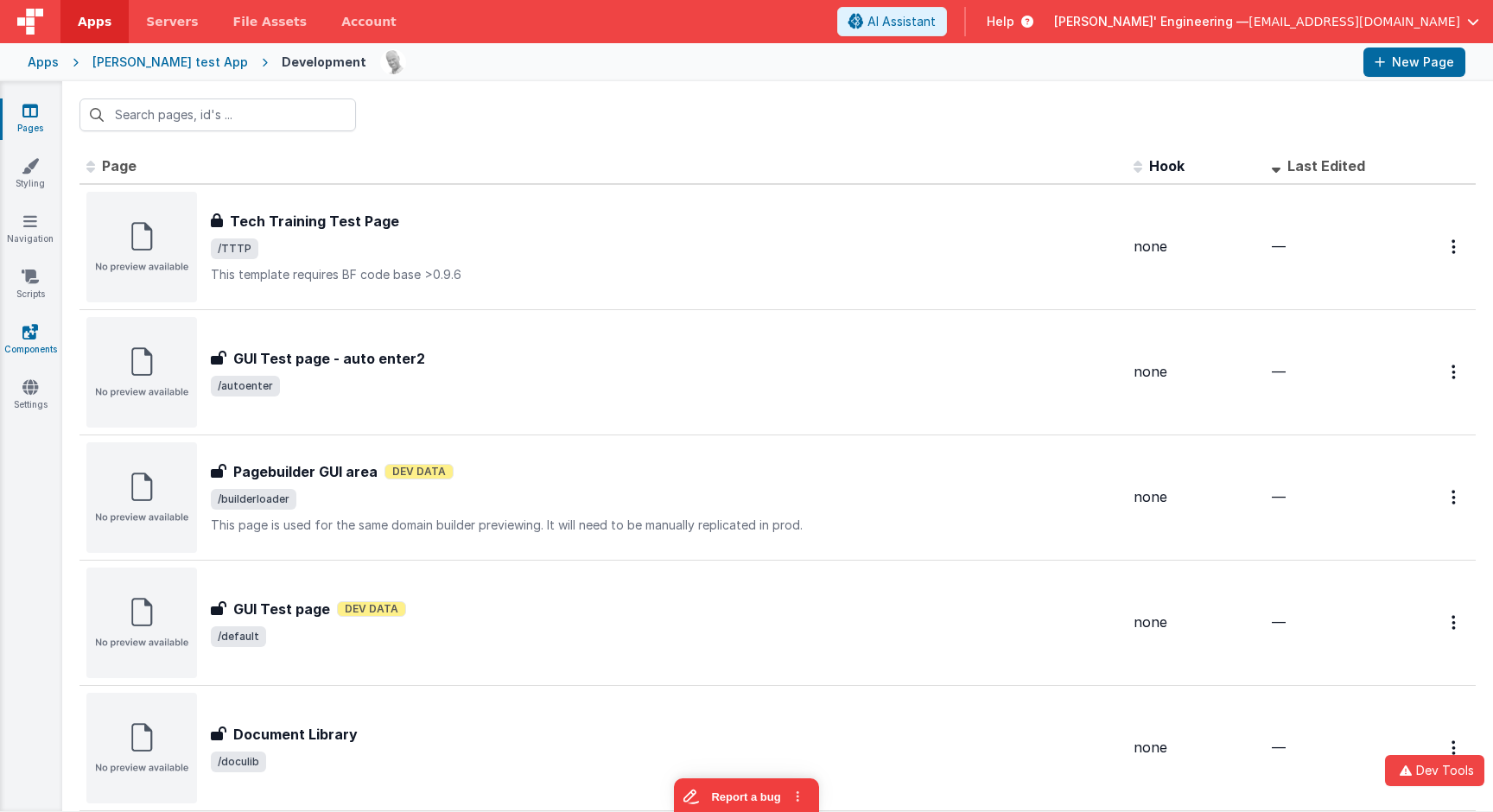
click at [40, 338] on link "Components" at bounding box center [30, 340] width 62 height 35
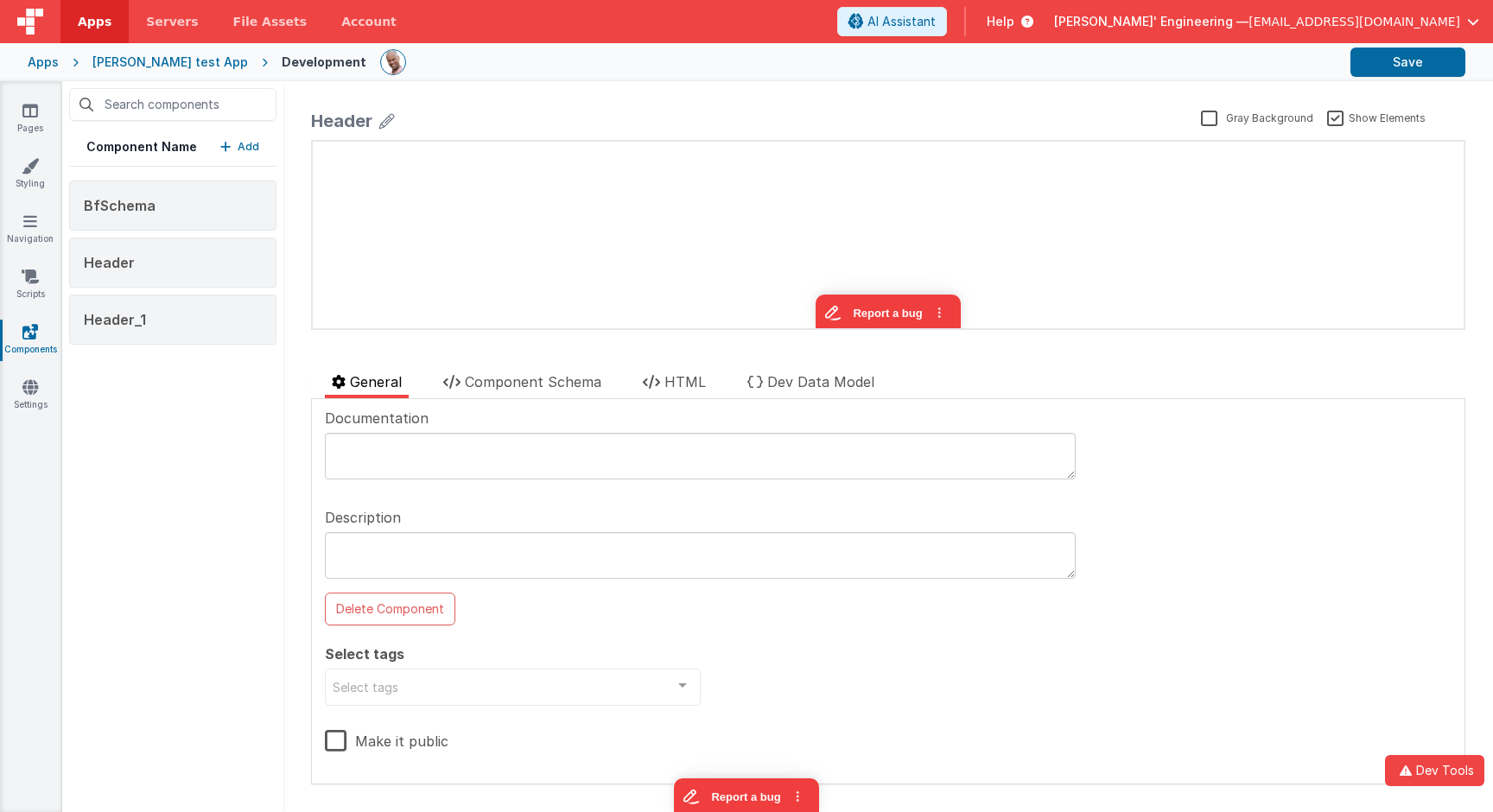
click at [244, 141] on p "Add" at bounding box center [248, 146] width 21 height 17
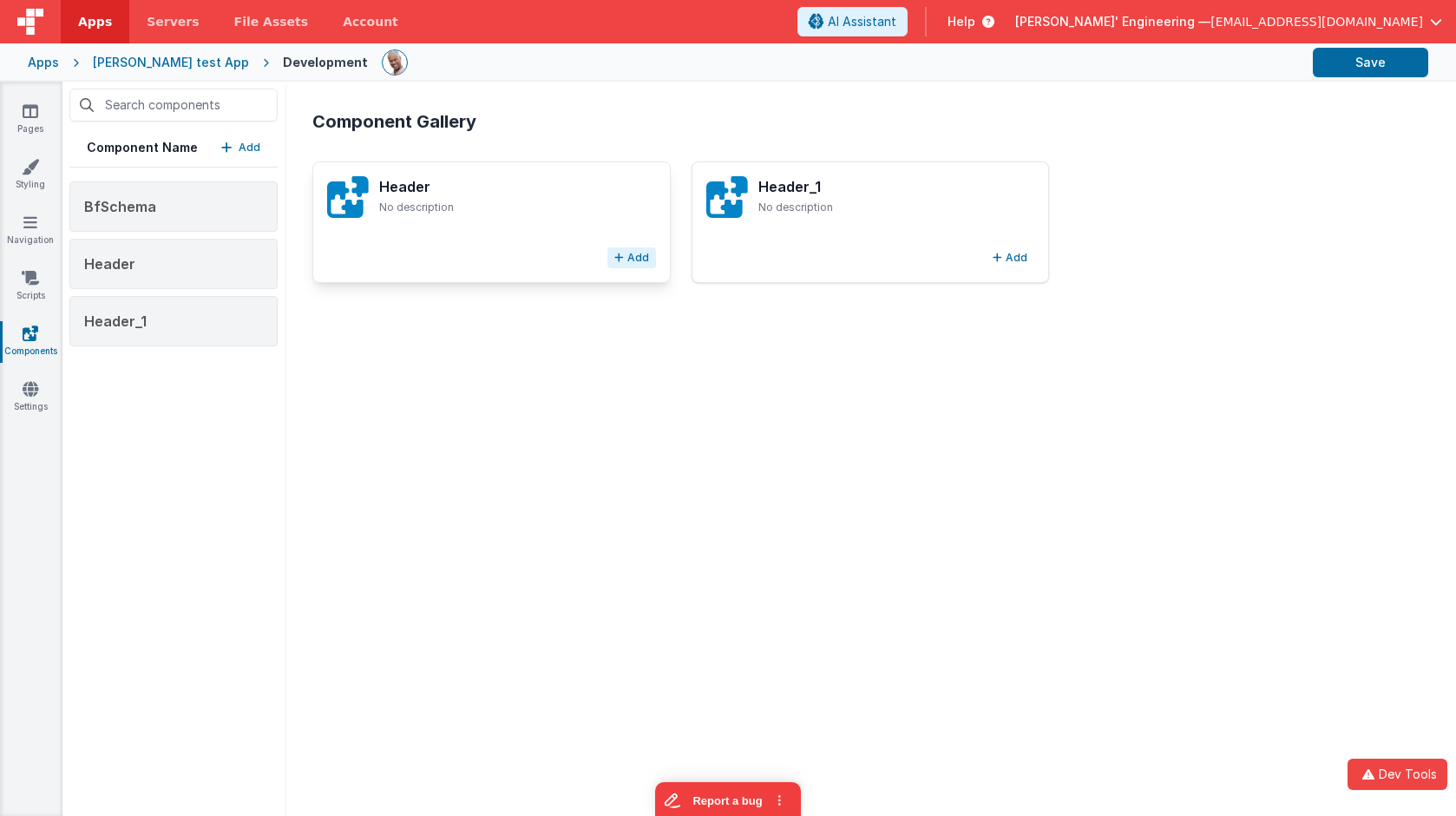
click at [648, 262] on button "Add" at bounding box center [631, 257] width 49 height 21
click at [6, 124] on link "Pages" at bounding box center [30, 120] width 62 height 35
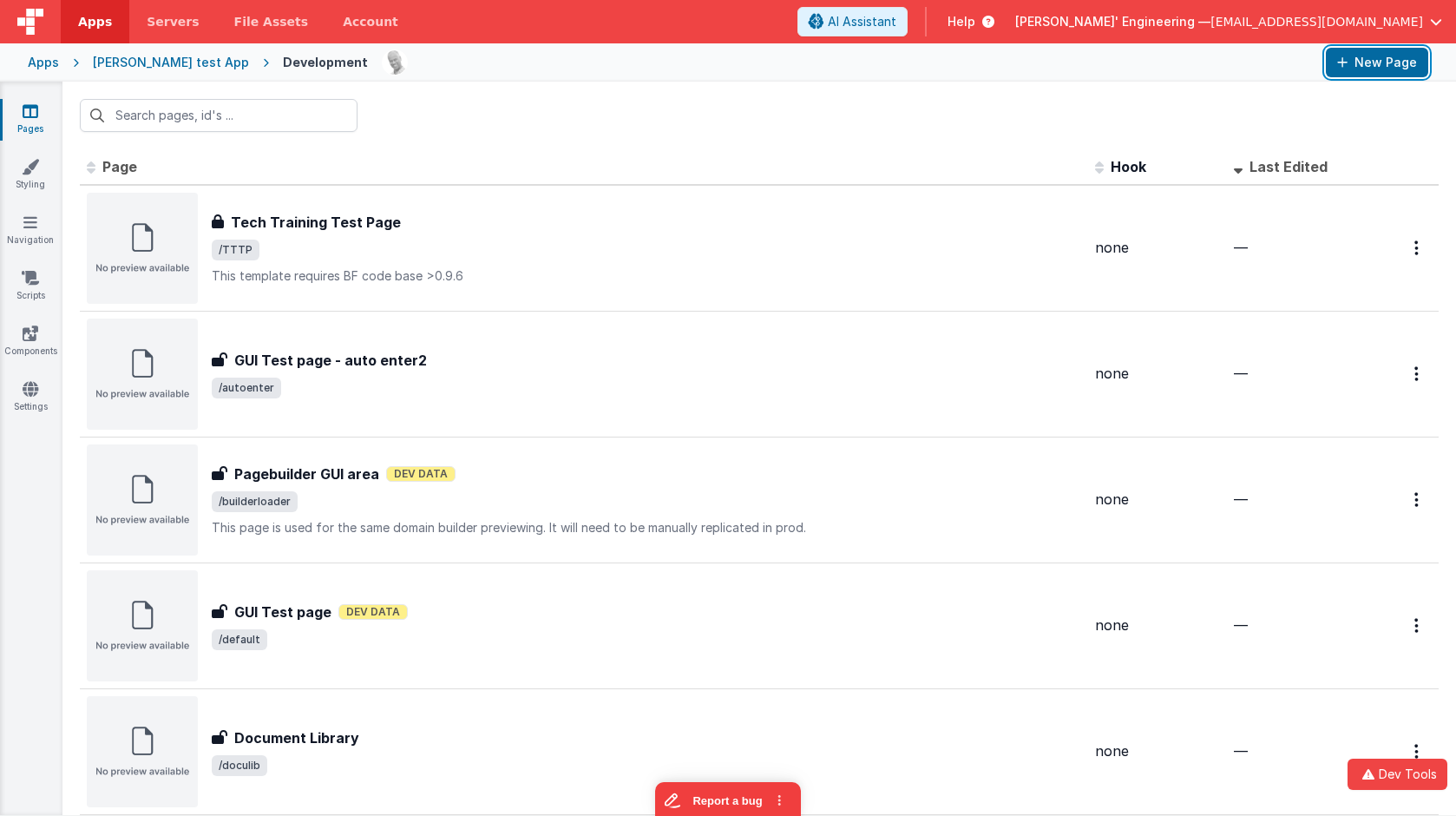
click at [1386, 64] on button "New Page" at bounding box center [1377, 62] width 103 height 30
click at [1309, 101] on div at bounding box center [758, 115] width 1393 height 67
click at [1362, 64] on button "New Page" at bounding box center [1377, 62] width 103 height 30
